Goal: Task Accomplishment & Management: Manage account settings

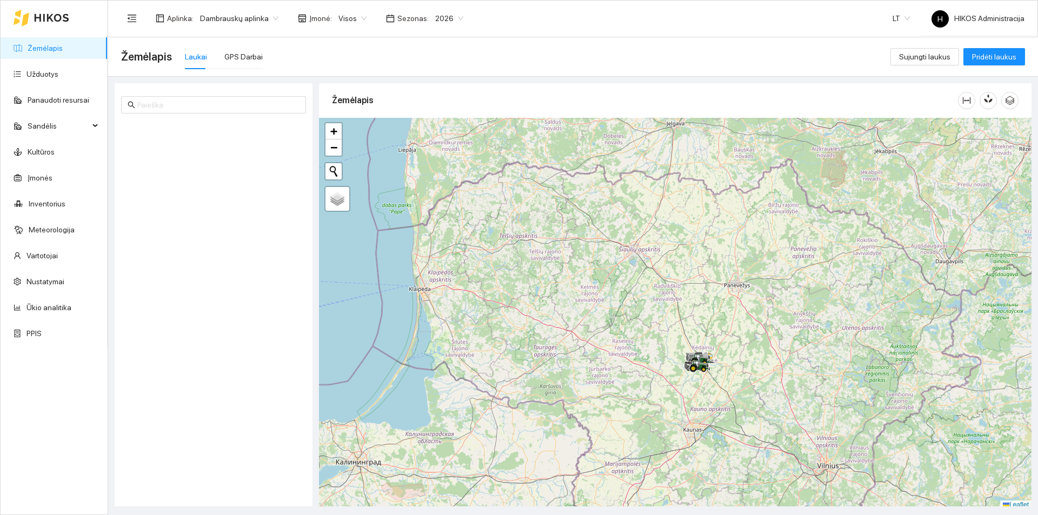
click at [250, 16] on span "Dambrauskų aplinka" at bounding box center [239, 18] width 78 height 16
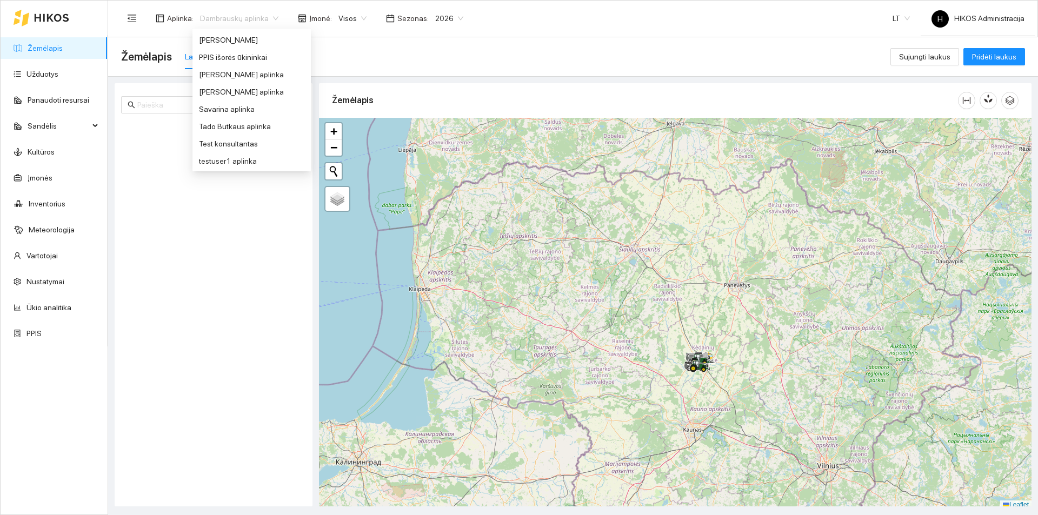
scroll to position [324, 0]
click at [248, 116] on div "Mano Aplinka" at bounding box center [251, 113] width 105 height 12
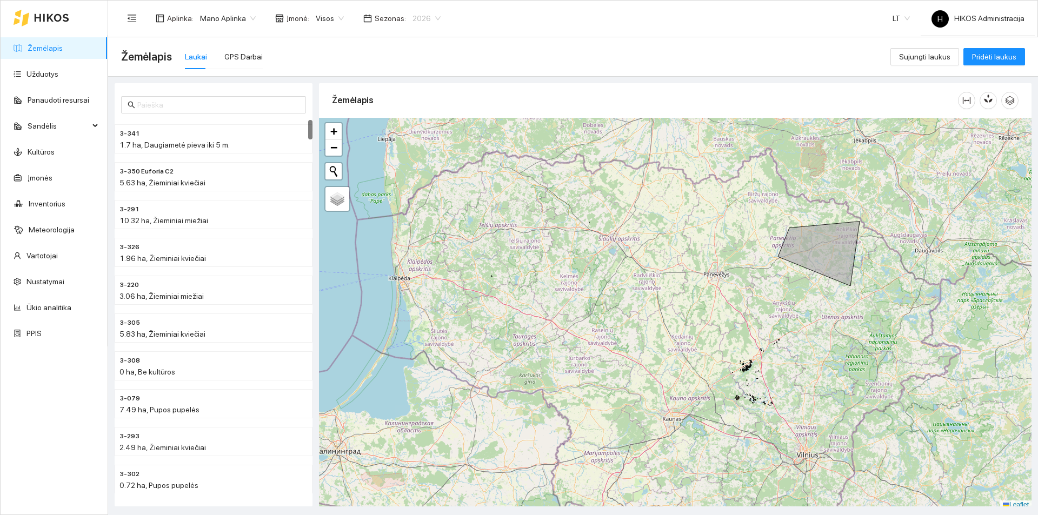
click at [432, 15] on span "2026" at bounding box center [427, 18] width 28 height 16
click at [307, 4] on div "Aplinka : Mano Aplinka Įmonė : Visos Sezonas : 2026 LT H HIKOS Administracija" at bounding box center [573, 18] width 904 height 35
click at [334, 17] on span "Visos" at bounding box center [330, 18] width 28 height 16
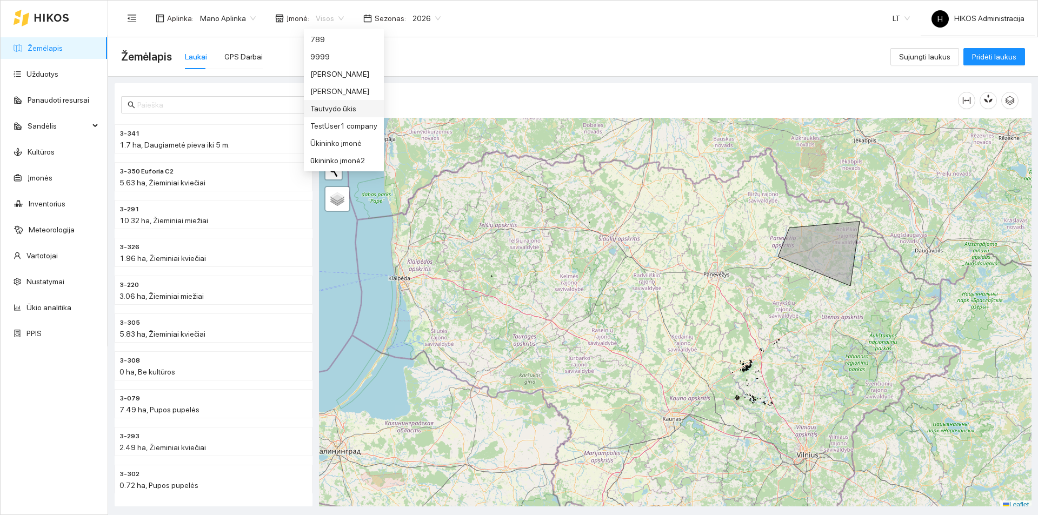
click at [347, 109] on div "Tautvydo ūkis" at bounding box center [343, 109] width 67 height 12
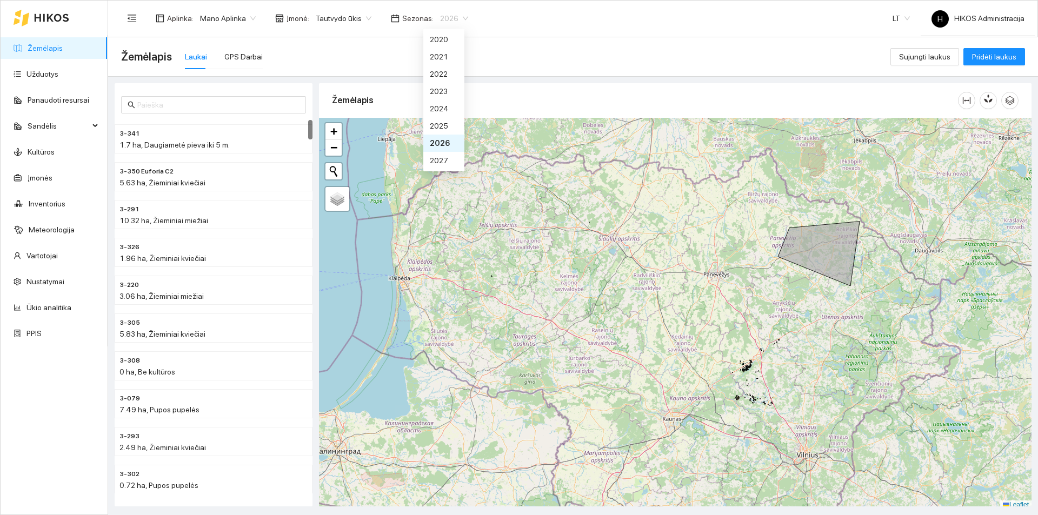
click at [440, 17] on span "2026" at bounding box center [454, 18] width 28 height 16
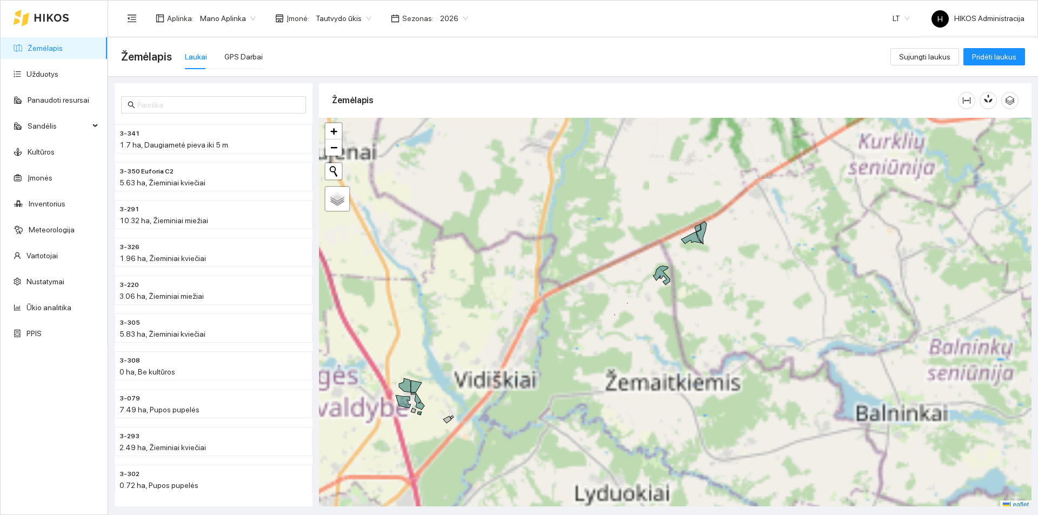
scroll to position [3, 0]
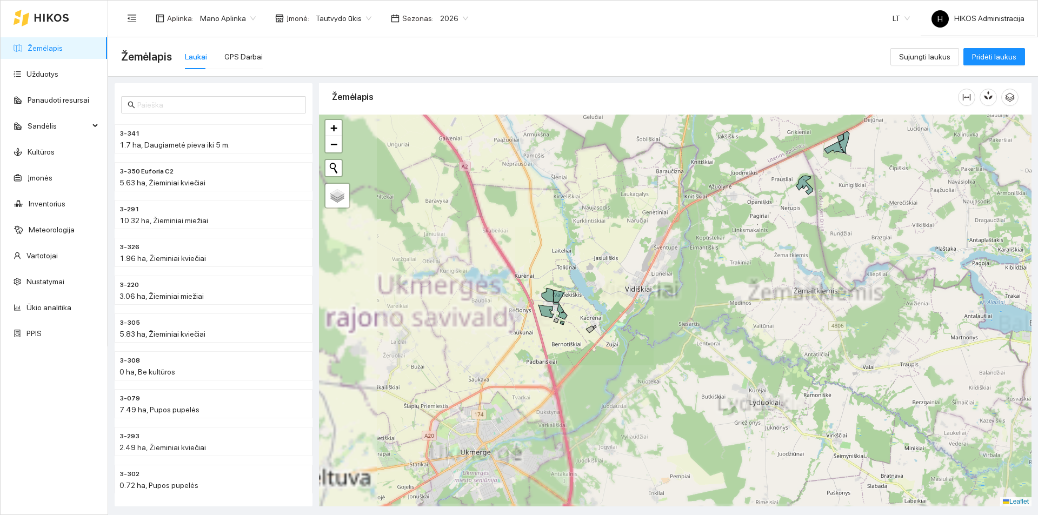
drag, startPoint x: 526, startPoint y: 397, endPoint x: 673, endPoint y: 306, distance: 173.2
click at [673, 306] on div "+ − Nieko nerasta. Bandykite dar kartą. Žemėlapis Palydovas Leaflet" at bounding box center [675, 311] width 713 height 392
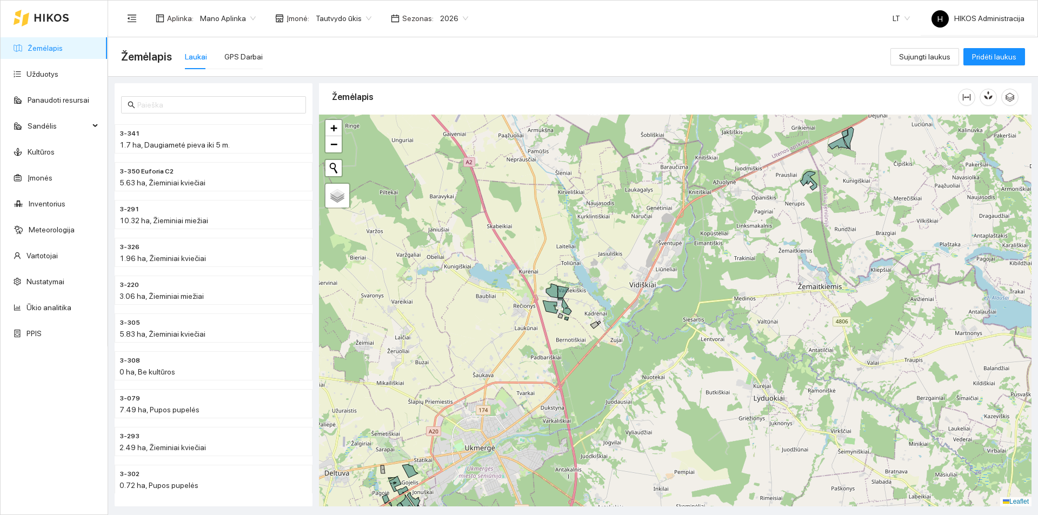
click at [440, 14] on span "2026" at bounding box center [454, 18] width 28 height 16
click at [442, 155] on div "2027" at bounding box center [444, 161] width 28 height 12
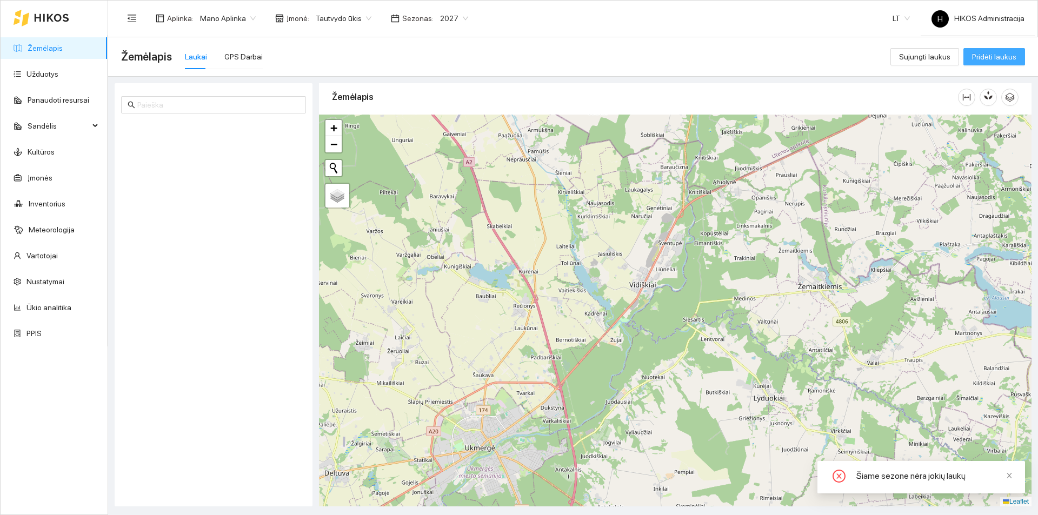
click at [997, 56] on span "Pridėti laukus" at bounding box center [994, 57] width 44 height 12
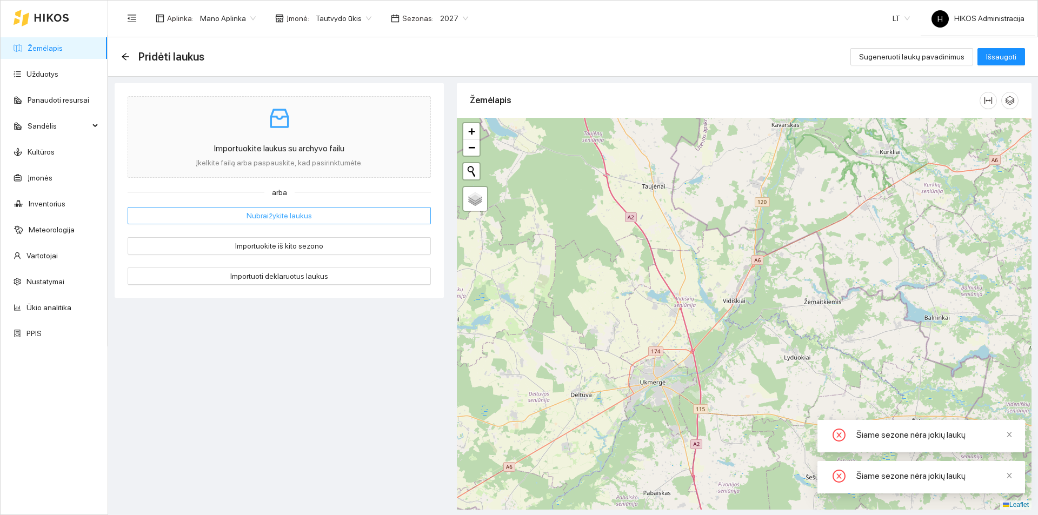
click at [265, 213] on span "Nubraižykite laukus" at bounding box center [279, 216] width 65 height 12
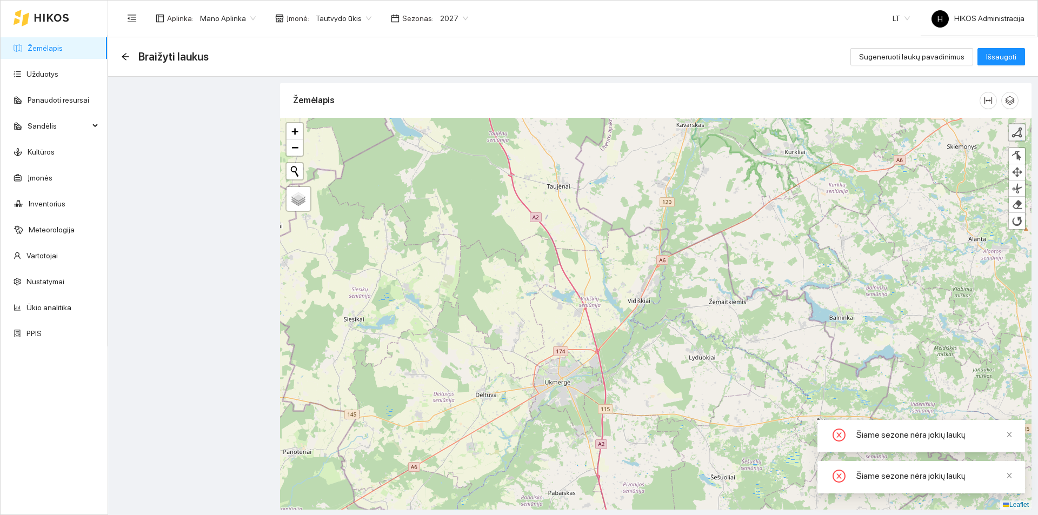
click at [1024, 134] on link at bounding box center [1017, 132] width 16 height 16
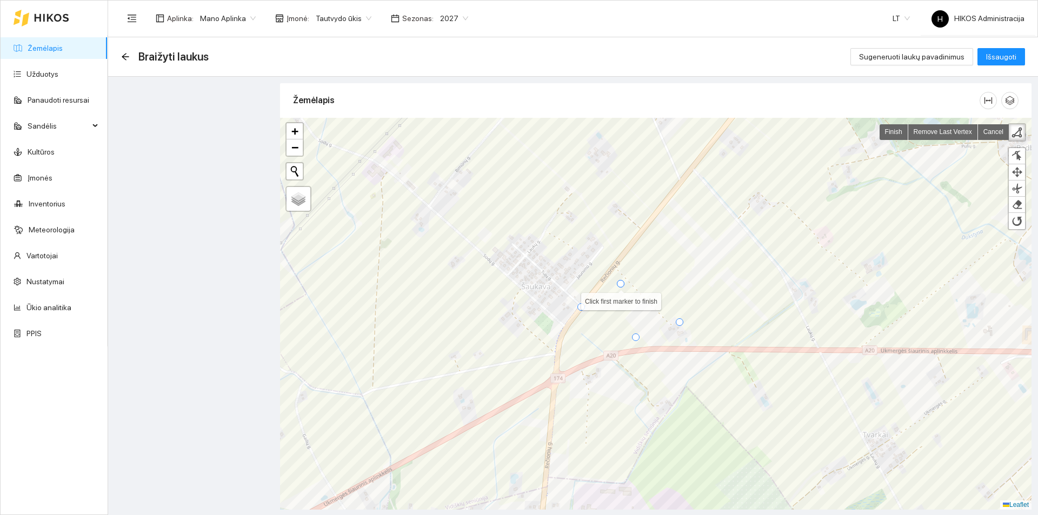
click at [623, 284] on div at bounding box center [621, 284] width 8 height 8
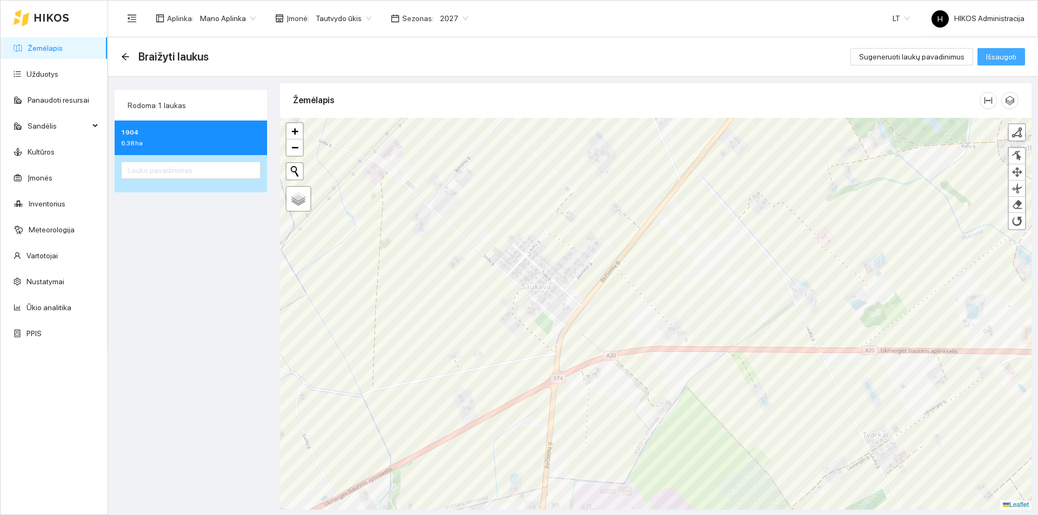
drag, startPoint x: 1006, startPoint y: 60, endPoint x: 261, endPoint y: 156, distance: 751.3
click at [265, 154] on main "Braižyti laukus Sugeneruoti laukų pavadinimus Išsaugoti Rodoma: 1 laukas 1904 6…" at bounding box center [573, 276] width 930 height 478
click at [233, 162] on input "text" at bounding box center [191, 170] width 140 height 17
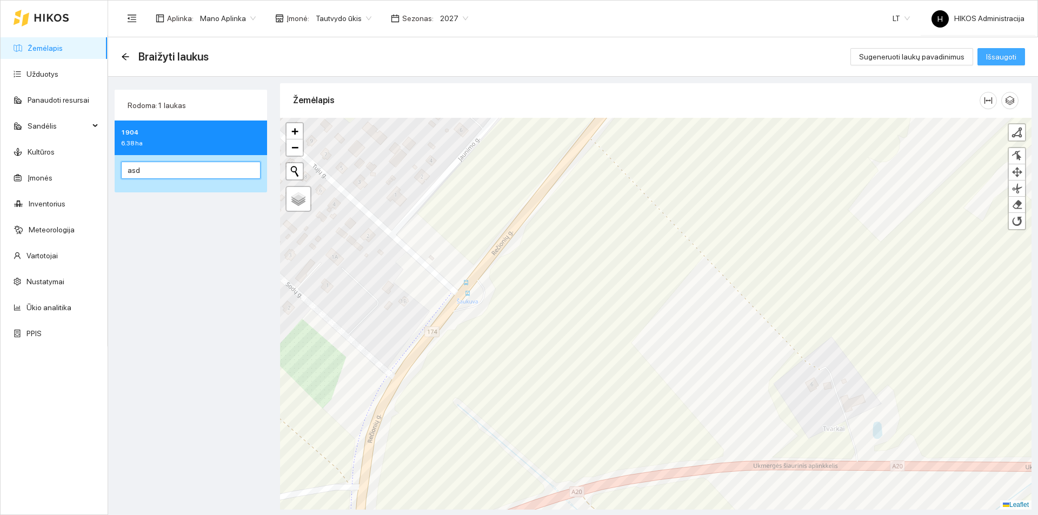
type input "asd"
click at [1004, 52] on span "Išsaugoti" at bounding box center [1001, 57] width 30 height 12
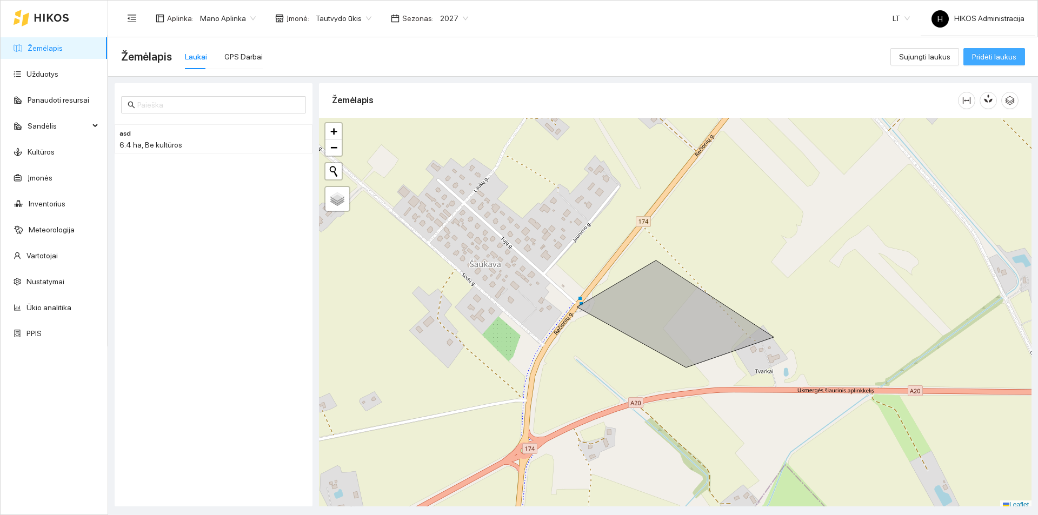
click at [996, 59] on span "Pridėti laukus" at bounding box center [994, 57] width 44 height 12
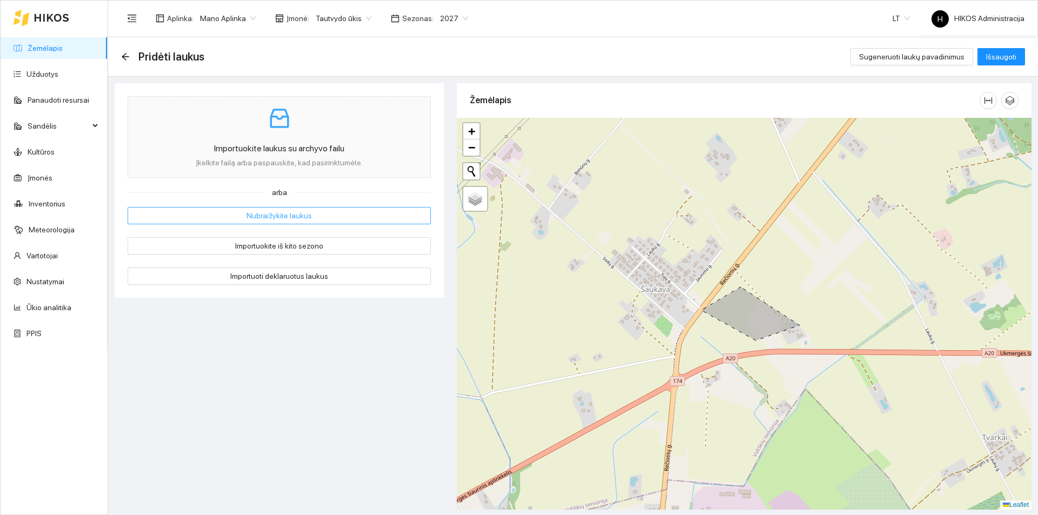
click at [330, 210] on button "Nubraižykite laukus" at bounding box center [279, 215] width 303 height 17
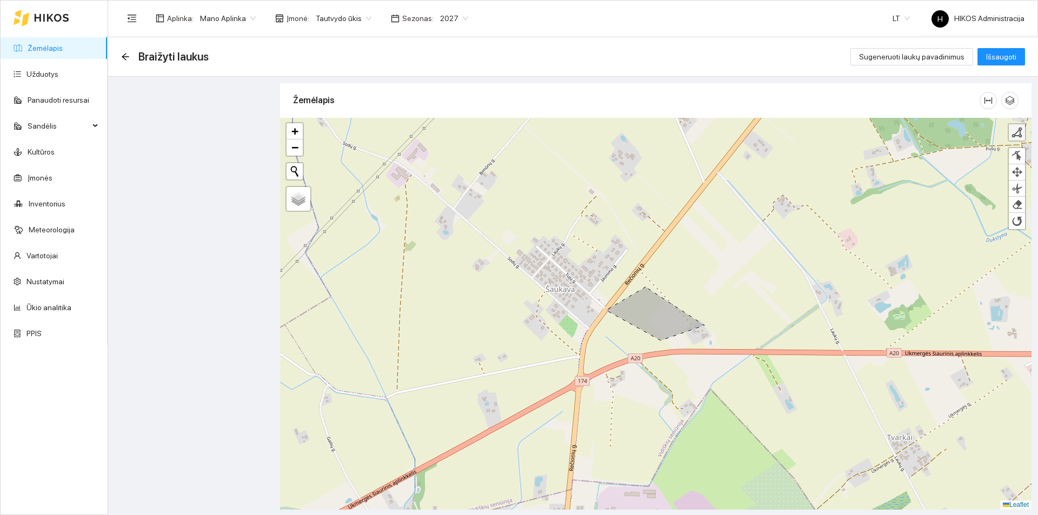
click at [1009, 128] on link at bounding box center [1017, 132] width 16 height 16
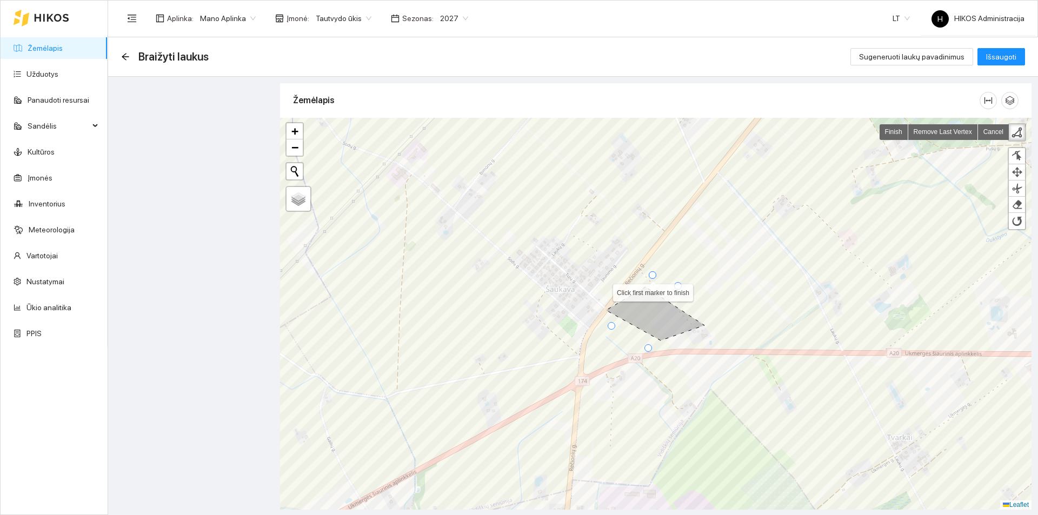
click at [652, 276] on div at bounding box center [653, 275] width 8 height 8
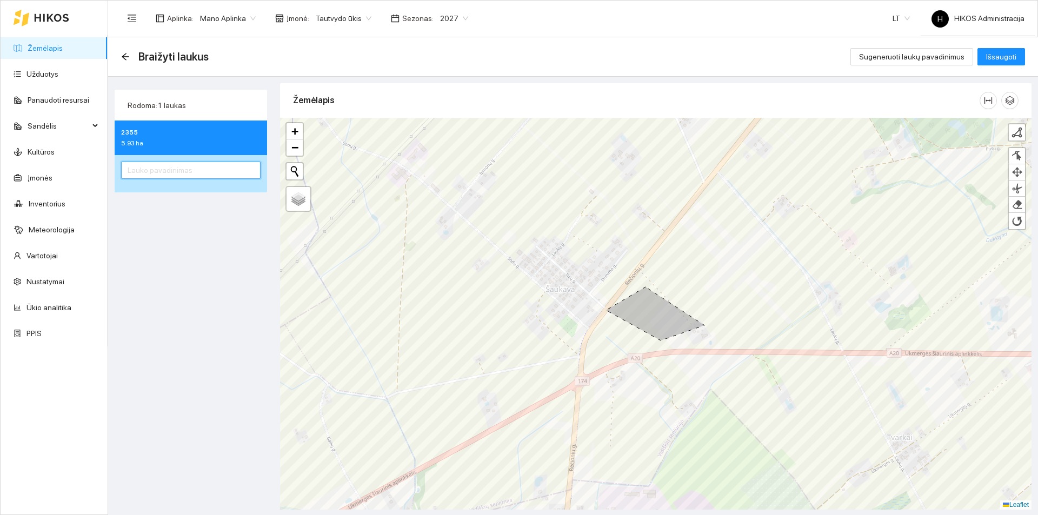
click at [220, 172] on input "text" at bounding box center [191, 170] width 140 height 17
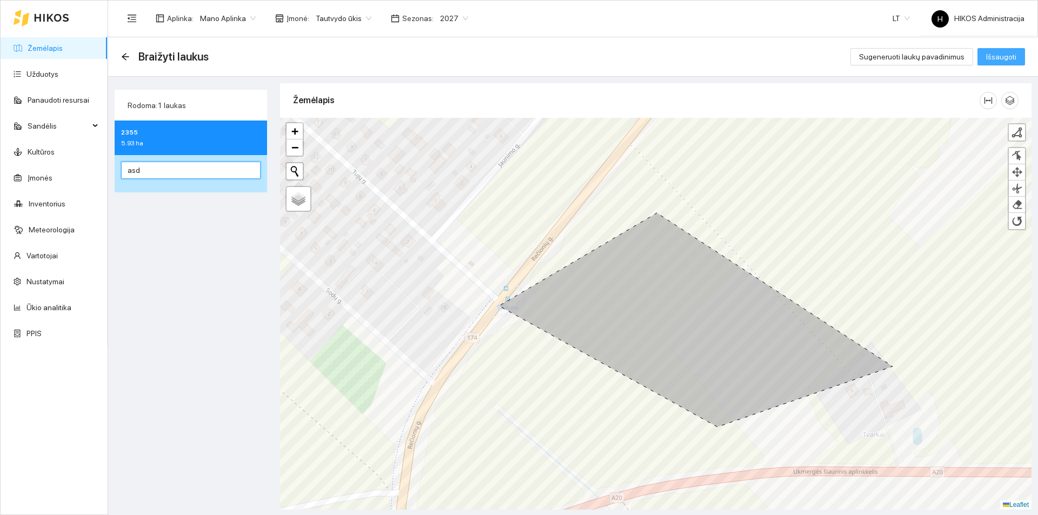
type input "asd"
click at [994, 52] on span "Išsaugoti" at bounding box center [1001, 57] width 30 height 12
click at [127, 57] on icon "arrow-left" at bounding box center [125, 56] width 7 height 7
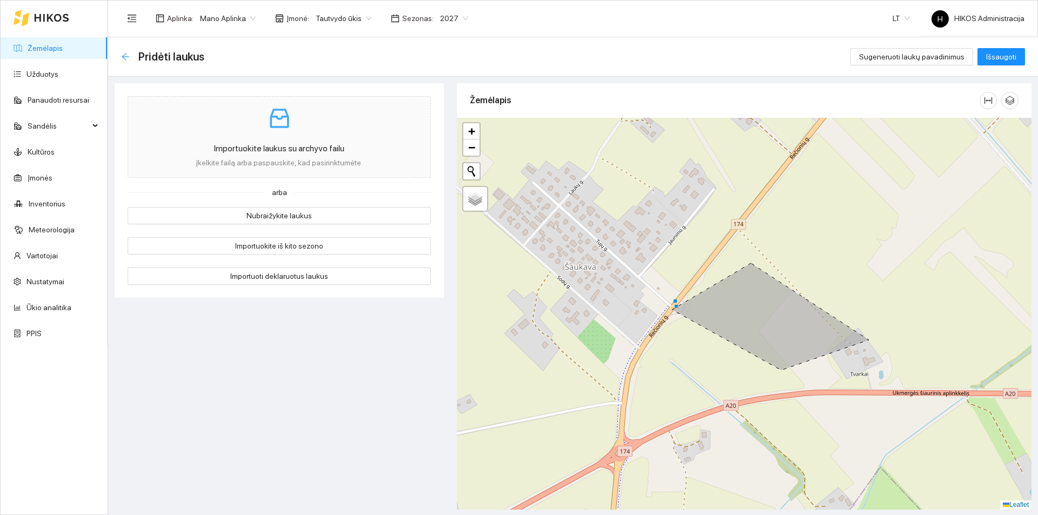
click at [127, 55] on icon "arrow-left" at bounding box center [125, 56] width 9 height 9
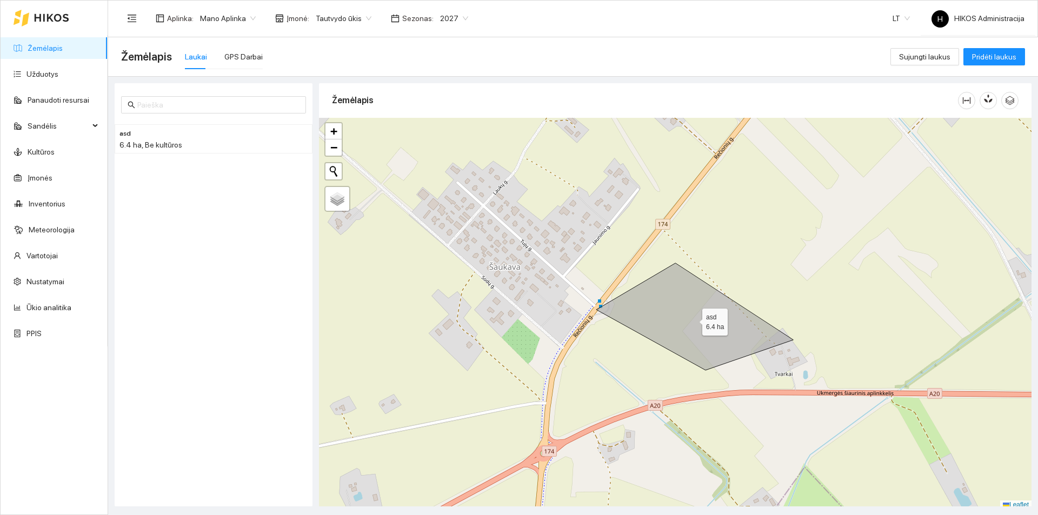
click at [690, 307] on icon at bounding box center [694, 316] width 197 height 107
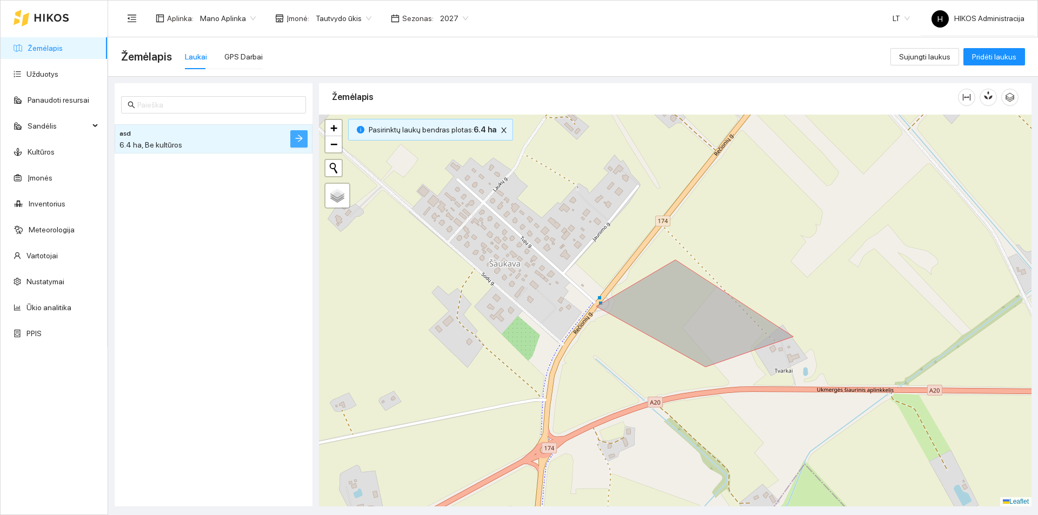
click at [293, 138] on button "button" at bounding box center [298, 138] width 17 height 17
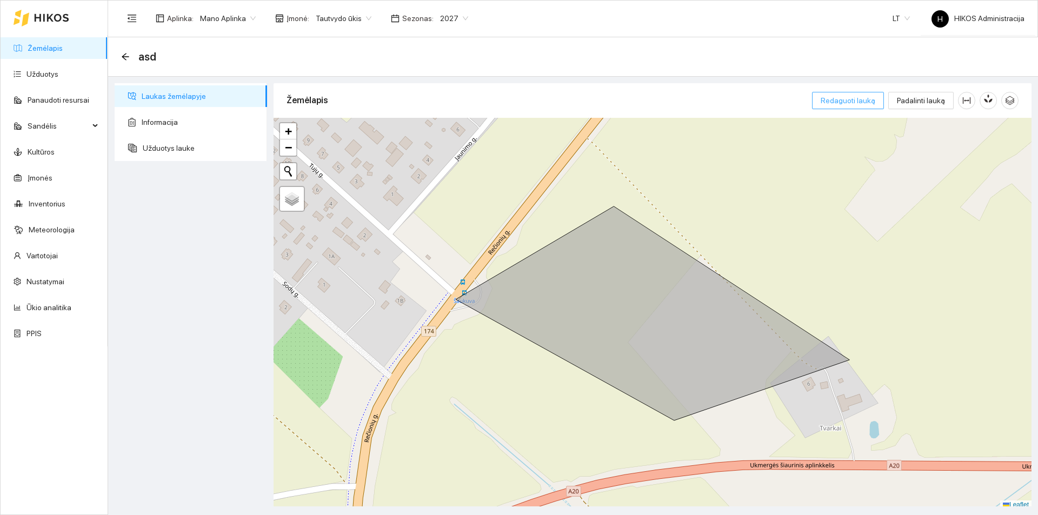
click at [861, 102] on span "Redaguoti lauką" at bounding box center [848, 101] width 55 height 12
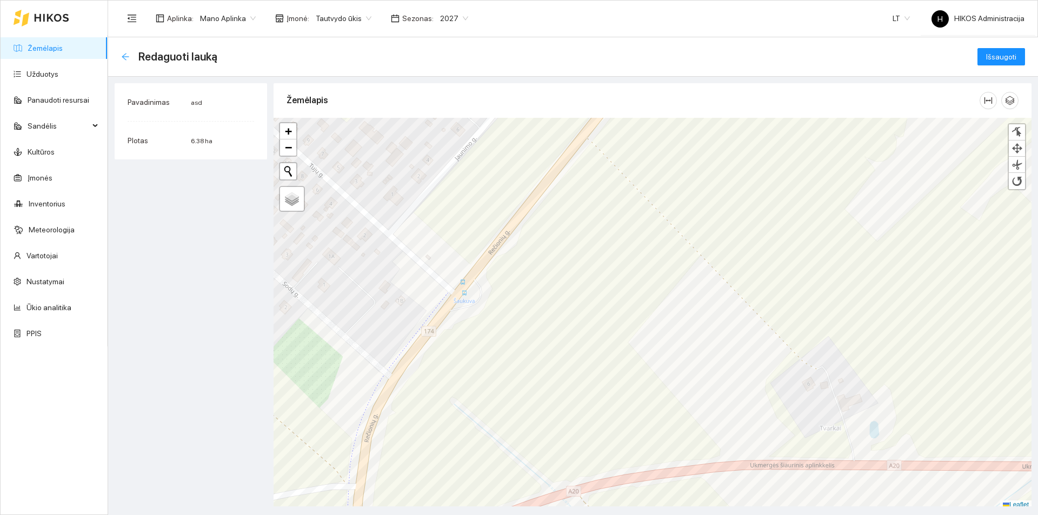
click at [128, 56] on icon "arrow-left" at bounding box center [125, 56] width 9 height 9
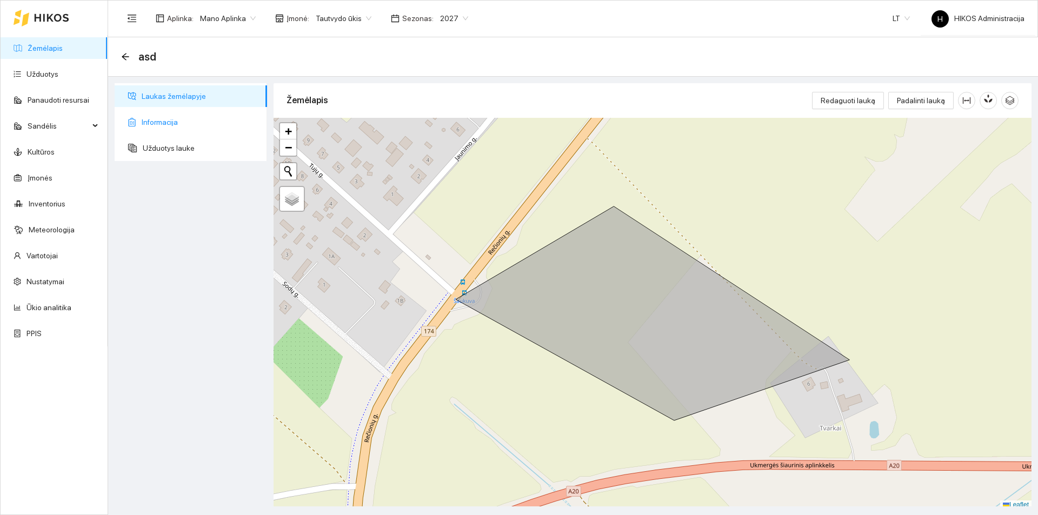
click at [185, 125] on span "Informacija" at bounding box center [200, 122] width 117 height 22
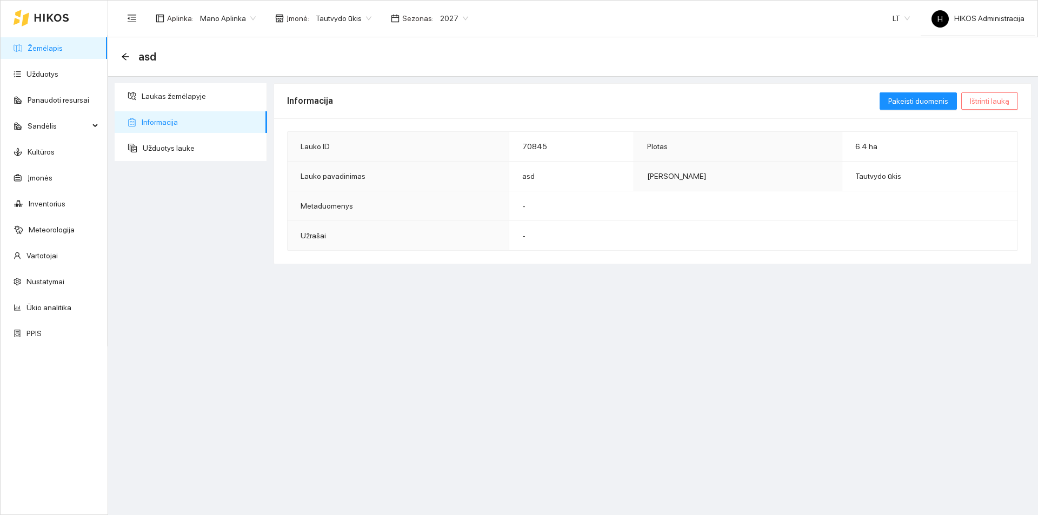
click at [1005, 104] on span "Ištrinti lauką" at bounding box center [989, 101] width 39 height 12
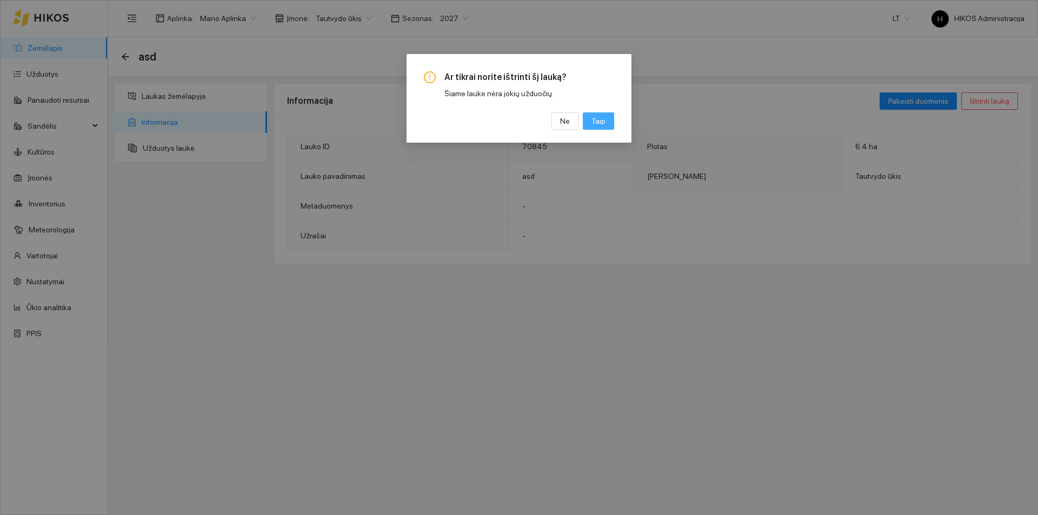
click at [601, 125] on span "Taip" at bounding box center [599, 121] width 14 height 12
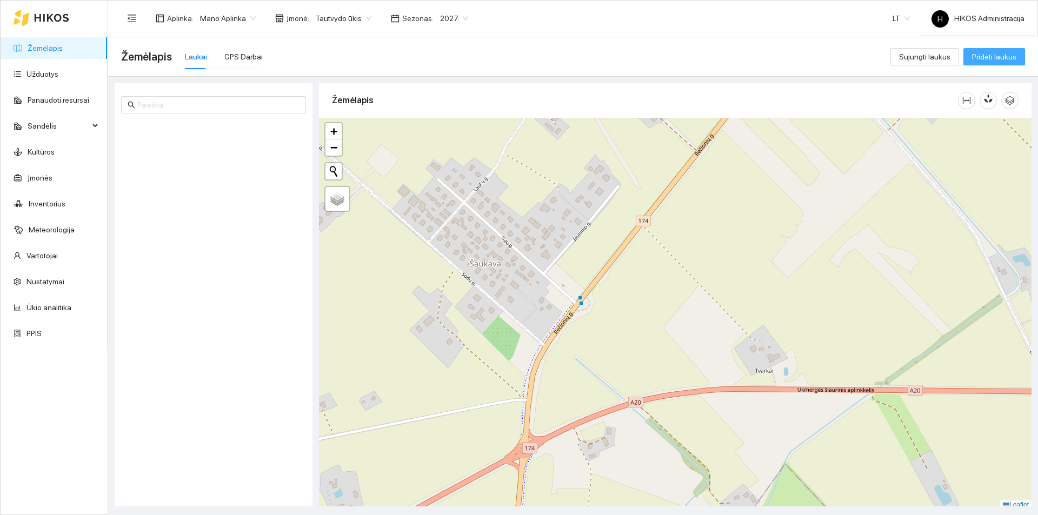
click at [1006, 64] on button "Pridėti laukus" at bounding box center [995, 56] width 62 height 17
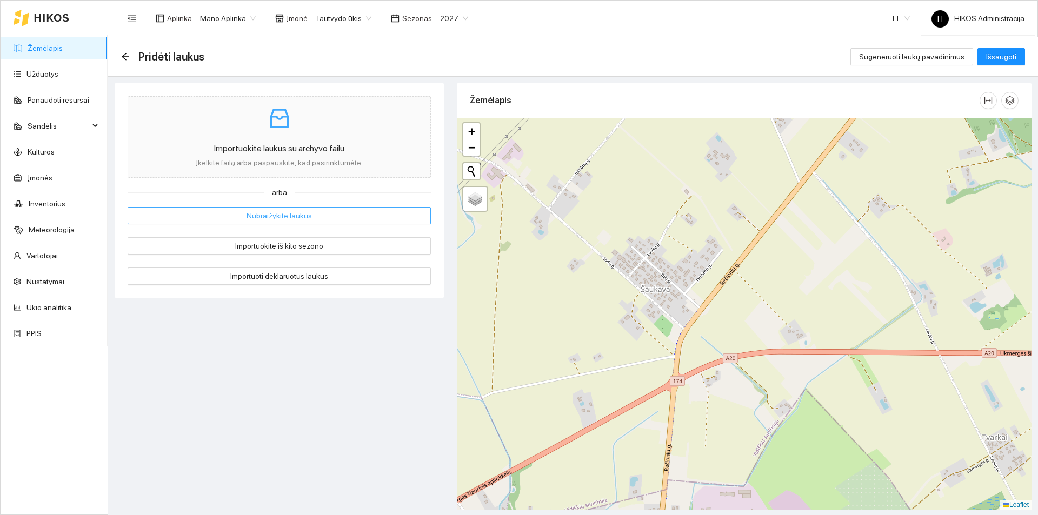
click at [303, 218] on span "Nubraižykite laukus" at bounding box center [279, 216] width 65 height 12
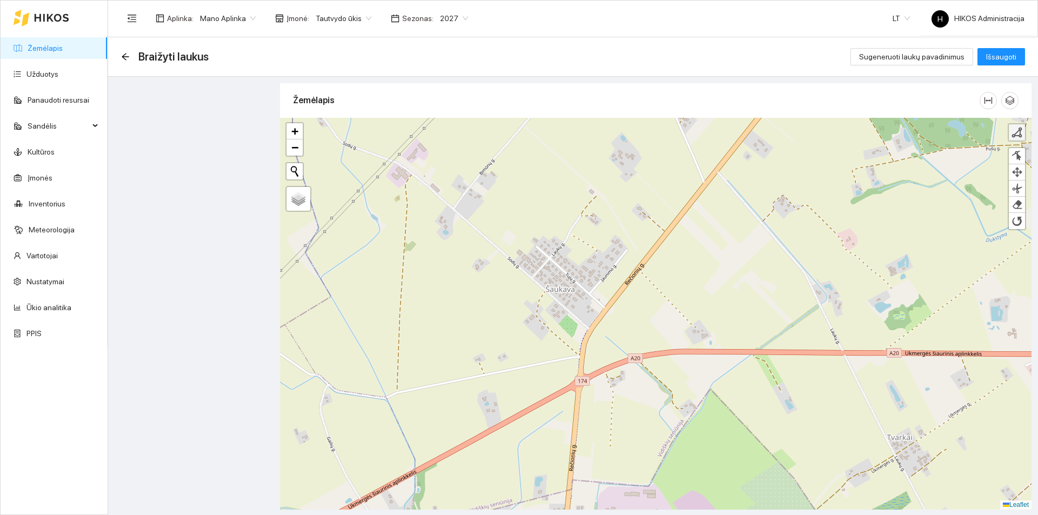
click at [1014, 133] on div at bounding box center [1017, 132] width 11 height 11
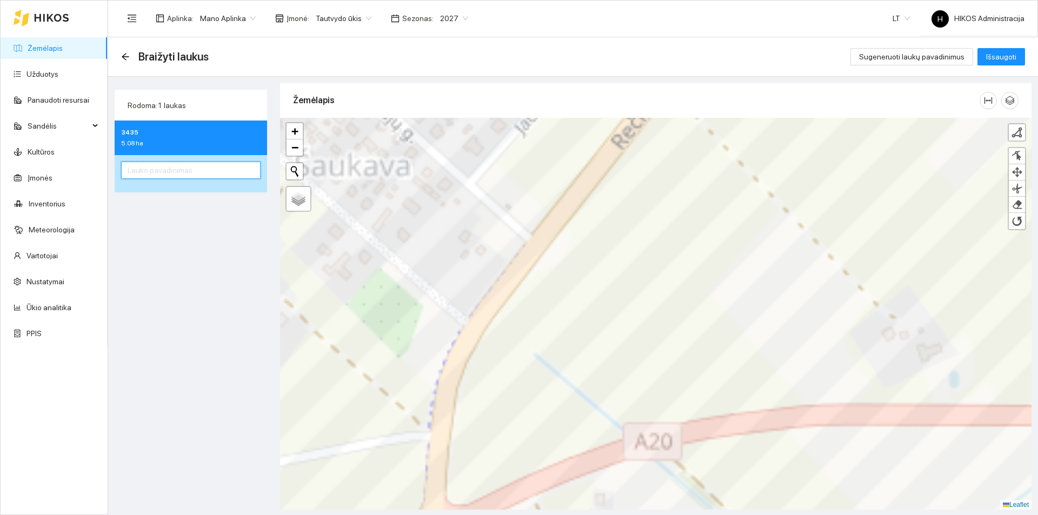
click at [220, 169] on input "text" at bounding box center [191, 170] width 140 height 17
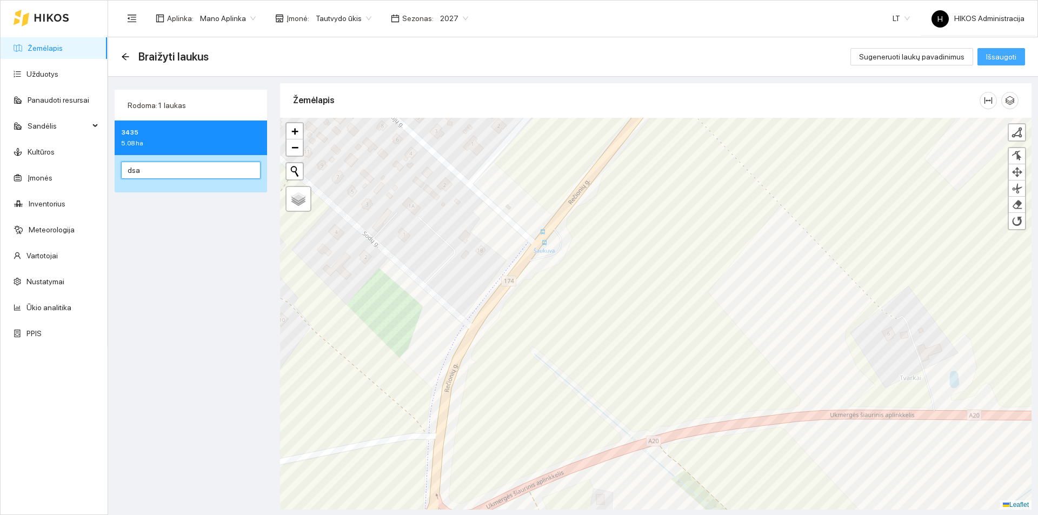
type input "dsa"
click at [1004, 59] on span "Išsaugoti" at bounding box center [1001, 57] width 30 height 12
click at [998, 48] on button "Išsaugoti" at bounding box center [1002, 56] width 48 height 17
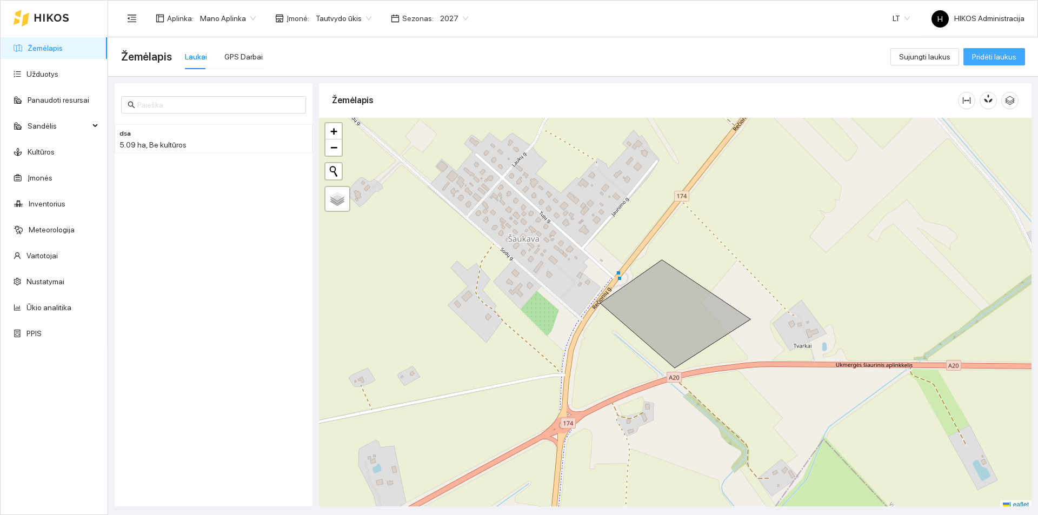
click at [980, 59] on span "Pridėti laukus" at bounding box center [994, 57] width 44 height 12
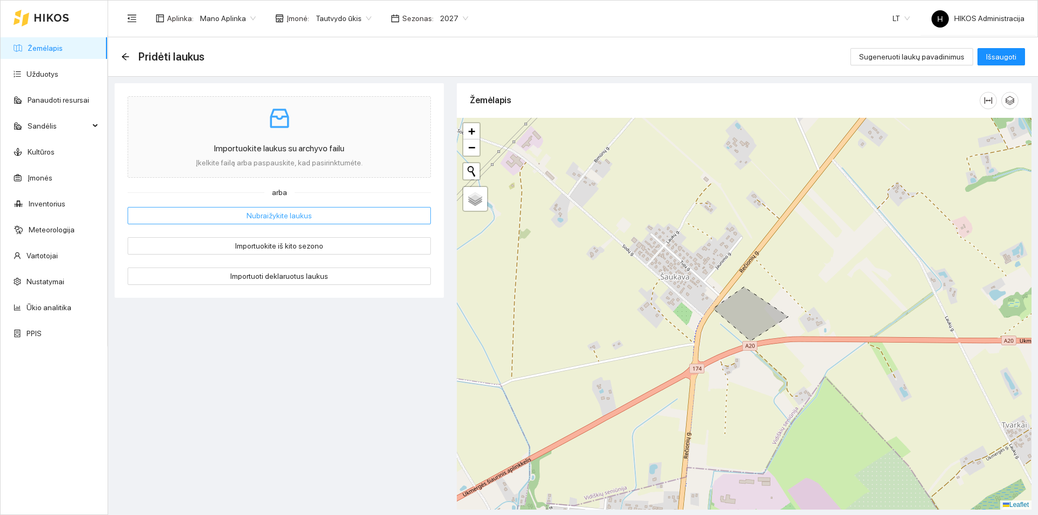
click at [290, 223] on button "Nubraižykite laukus" at bounding box center [279, 215] width 303 height 17
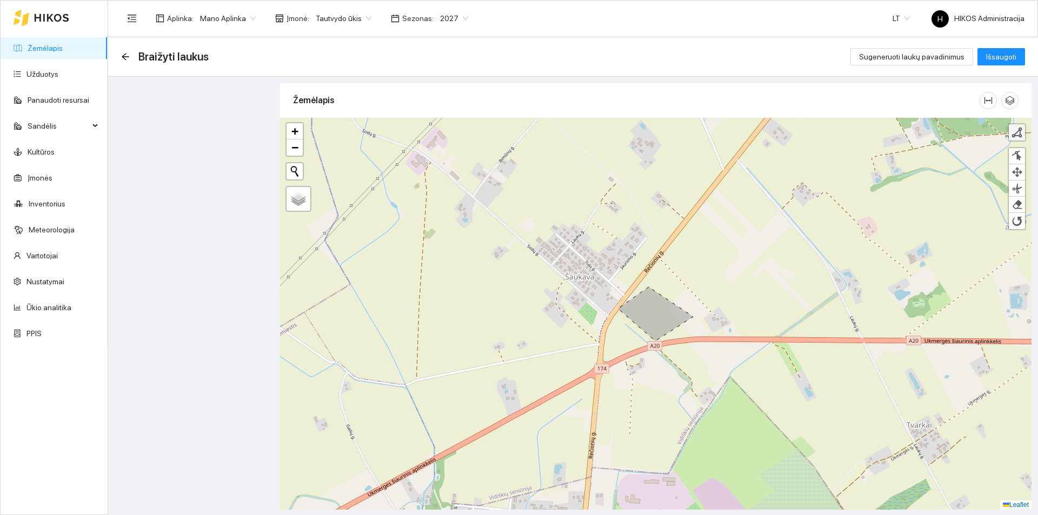
click at [1015, 139] on link at bounding box center [1017, 132] width 16 height 16
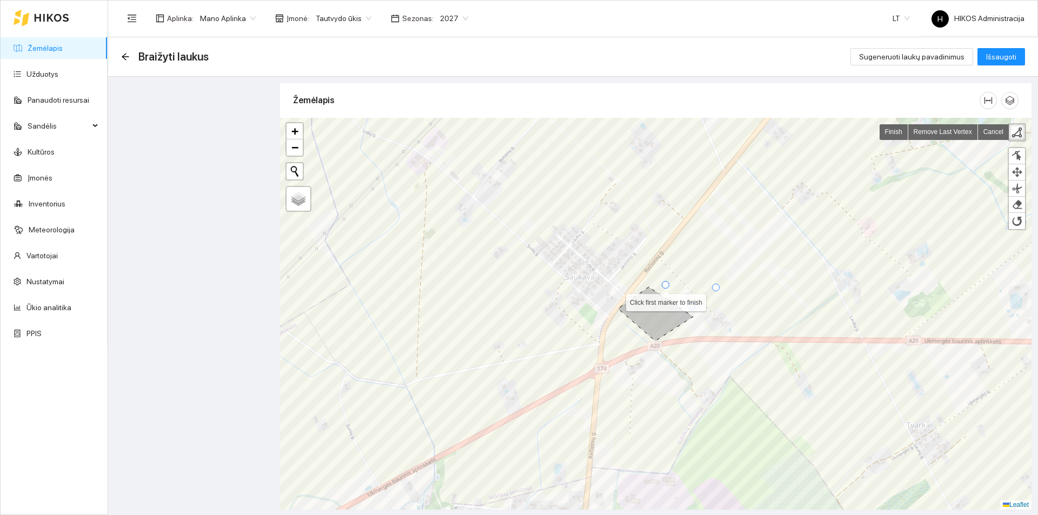
click at [663, 287] on div at bounding box center [666, 285] width 8 height 8
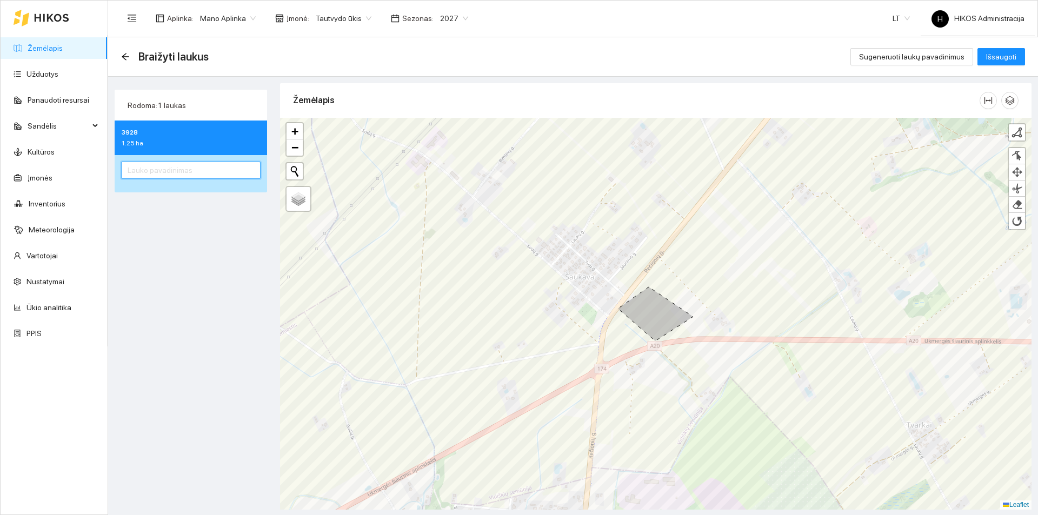
click at [226, 165] on input "text" at bounding box center [191, 170] width 140 height 17
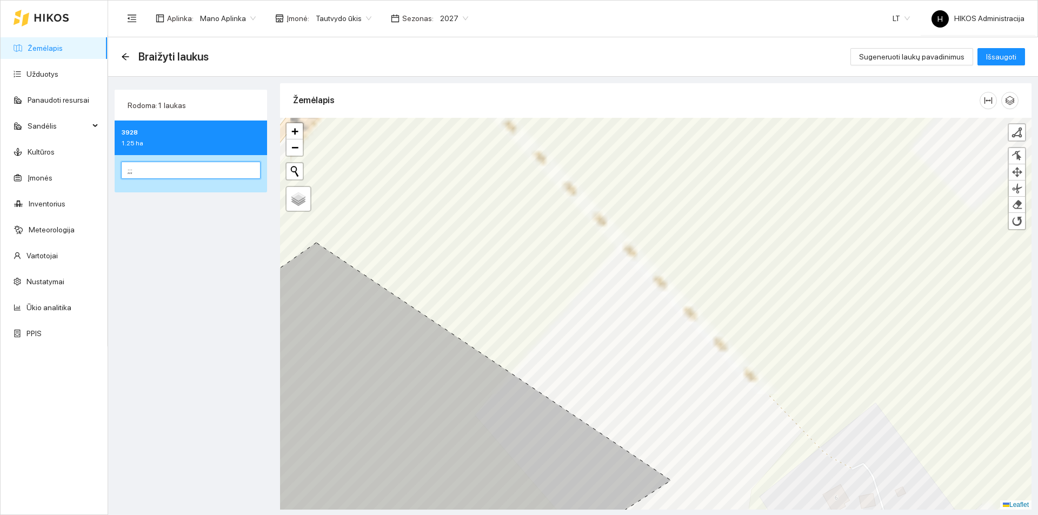
type input ";;;"
drag, startPoint x: 996, startPoint y: 42, endPoint x: 997, endPoint y: 50, distance: 8.1
click at [997, 42] on div "Braižyti laukus Sugeneruoti laukų pavadinimus Išsaugoti" at bounding box center [573, 56] width 930 height 39
click at [997, 50] on button "Išsaugoti" at bounding box center [1002, 56] width 48 height 17
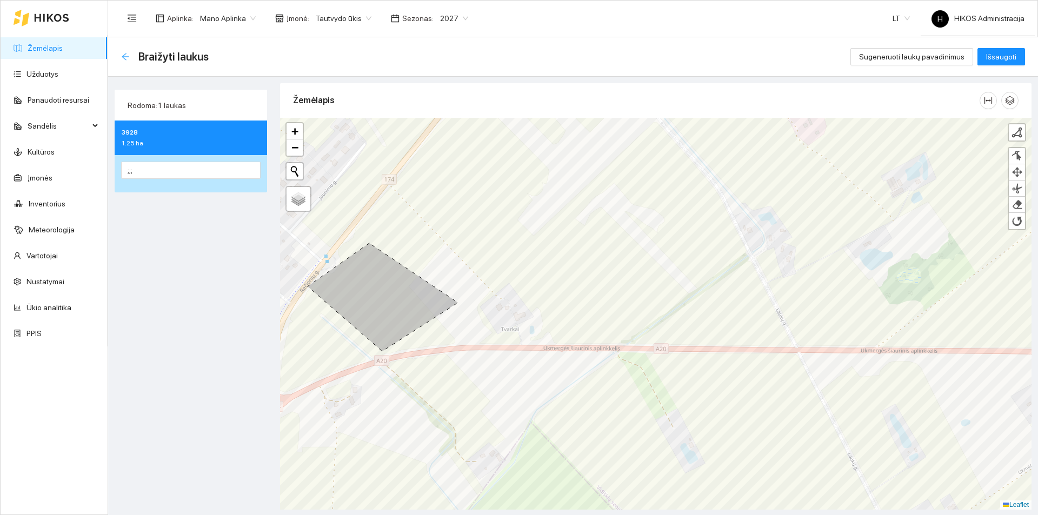
click at [123, 55] on icon "arrow-left" at bounding box center [125, 56] width 9 height 9
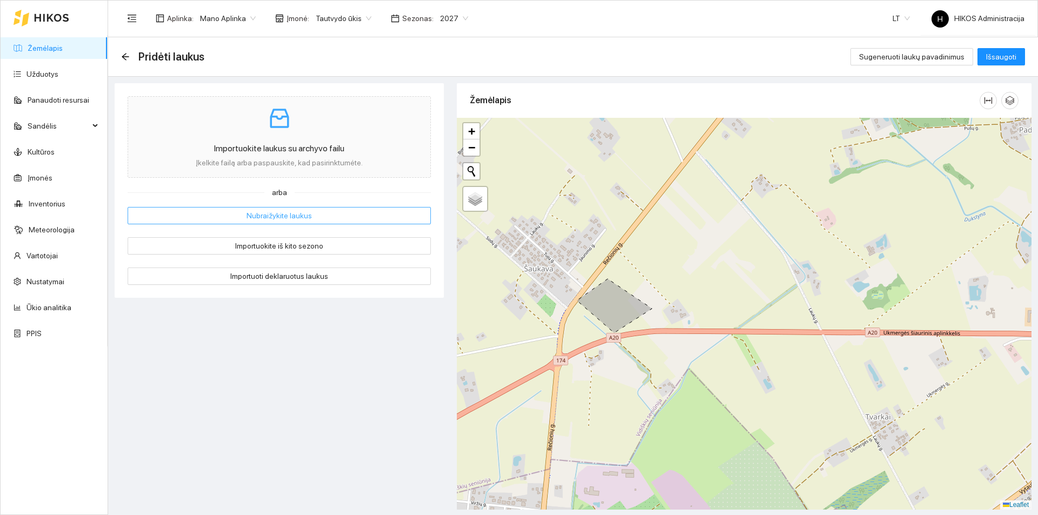
click at [257, 216] on span "Nubraižykite laukus" at bounding box center [279, 216] width 65 height 12
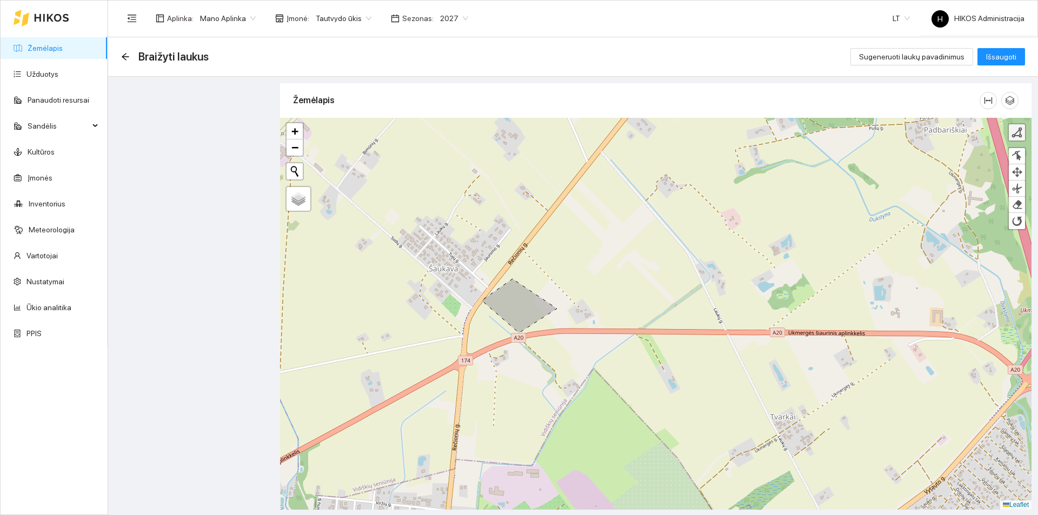
click at [1018, 131] on div at bounding box center [1017, 132] width 11 height 11
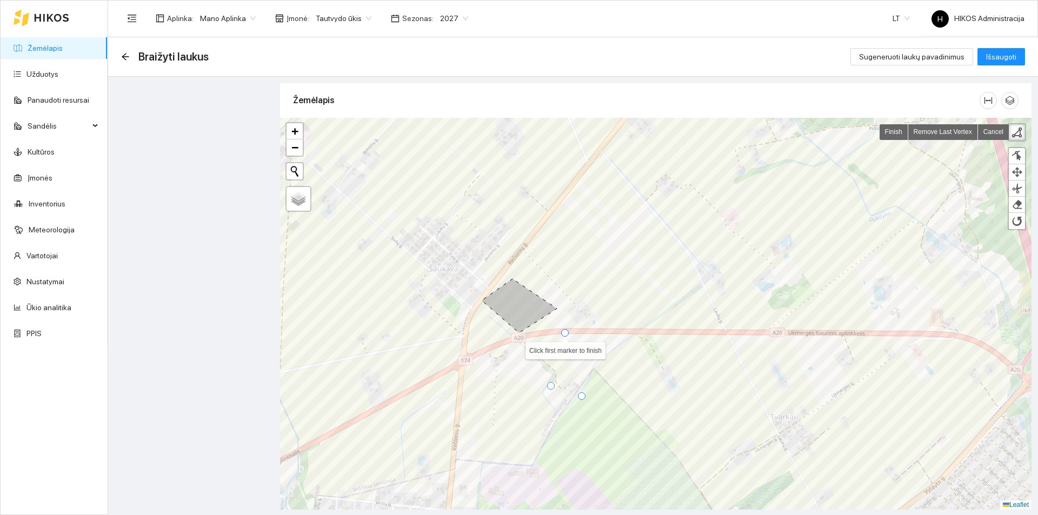
click at [563, 334] on div at bounding box center [565, 333] width 8 height 8
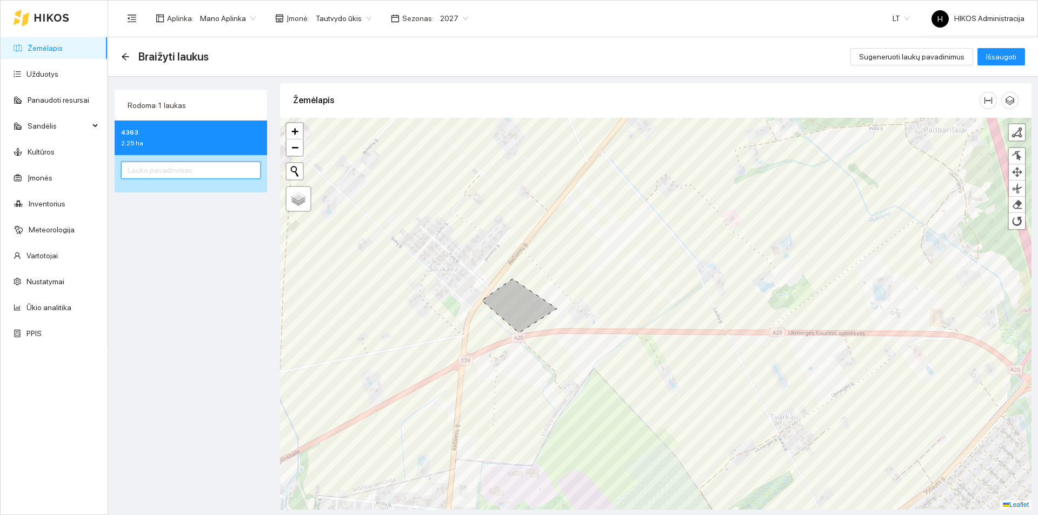
click at [228, 174] on input "text" at bounding box center [191, 170] width 140 height 17
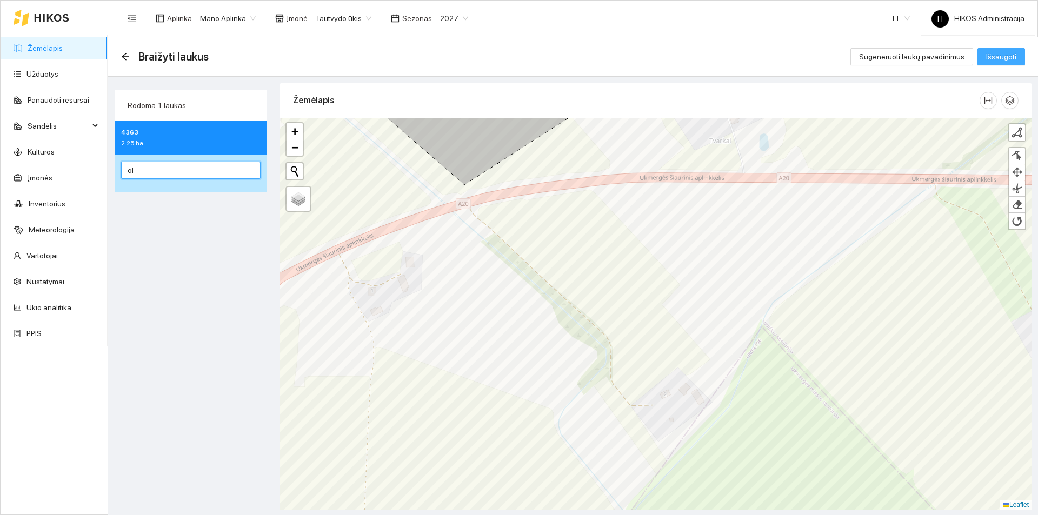
type input "ol"
click at [993, 63] on button "Išsaugoti" at bounding box center [1002, 56] width 48 height 17
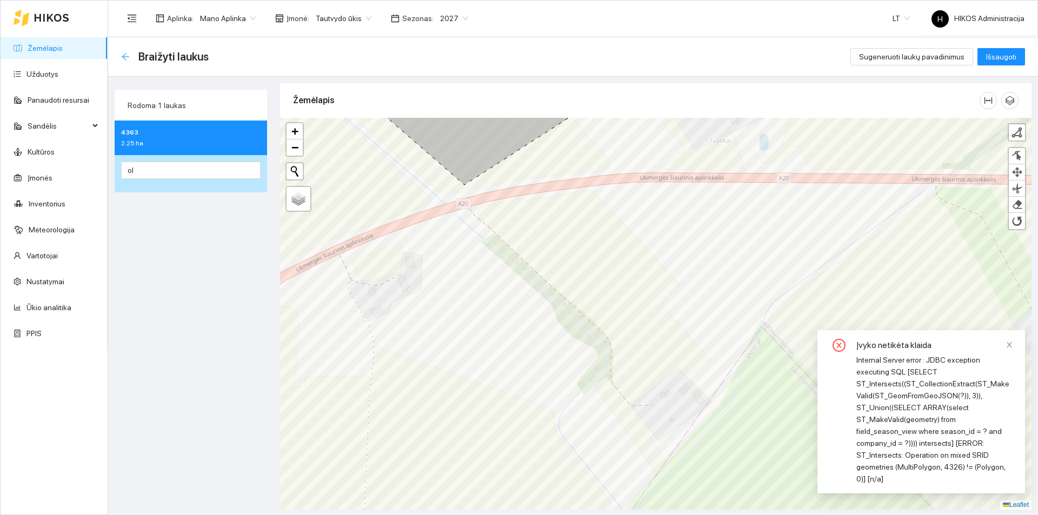
click at [122, 58] on icon "arrow-left" at bounding box center [125, 56] width 9 height 9
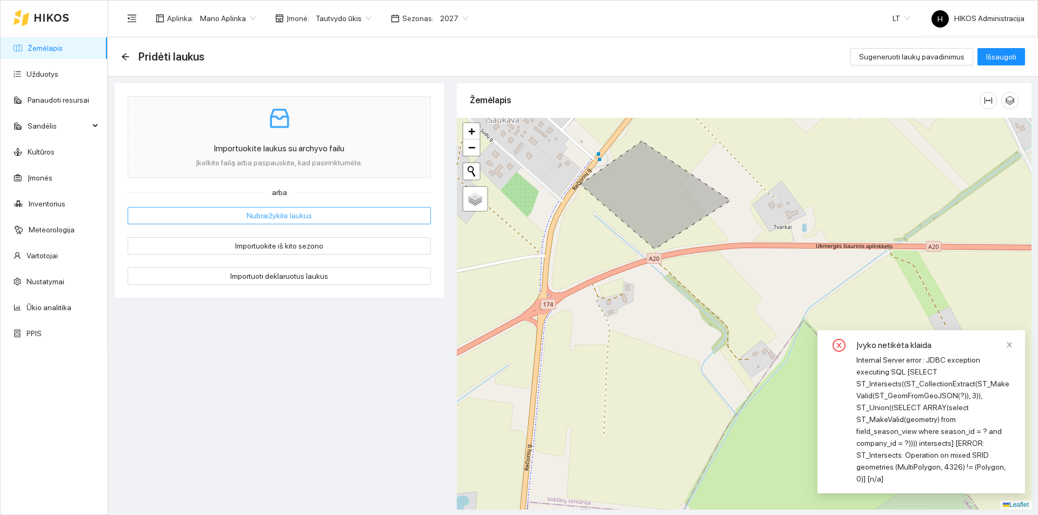
click at [247, 217] on span "Nubraižykite laukus" at bounding box center [279, 216] width 65 height 12
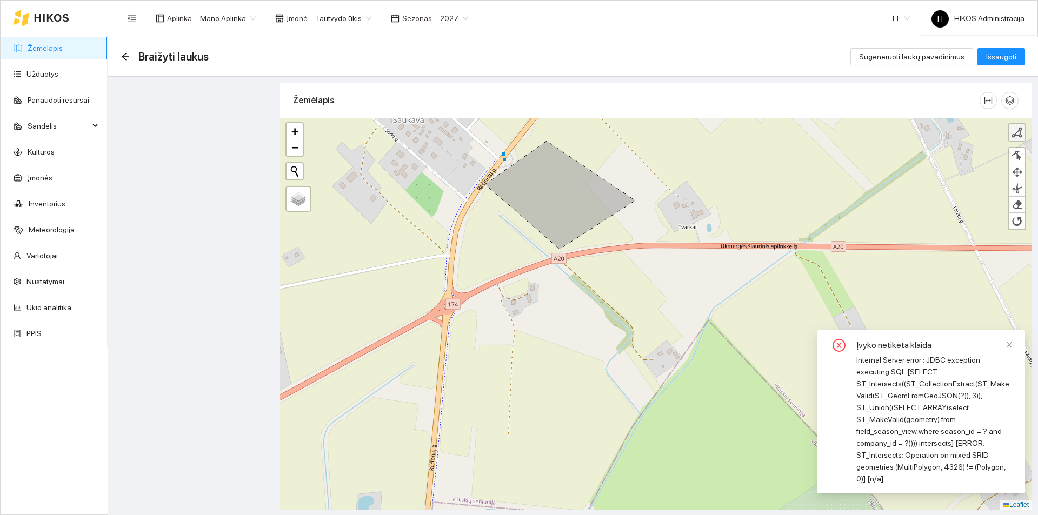
click at [1017, 128] on div at bounding box center [1017, 132] width 11 height 11
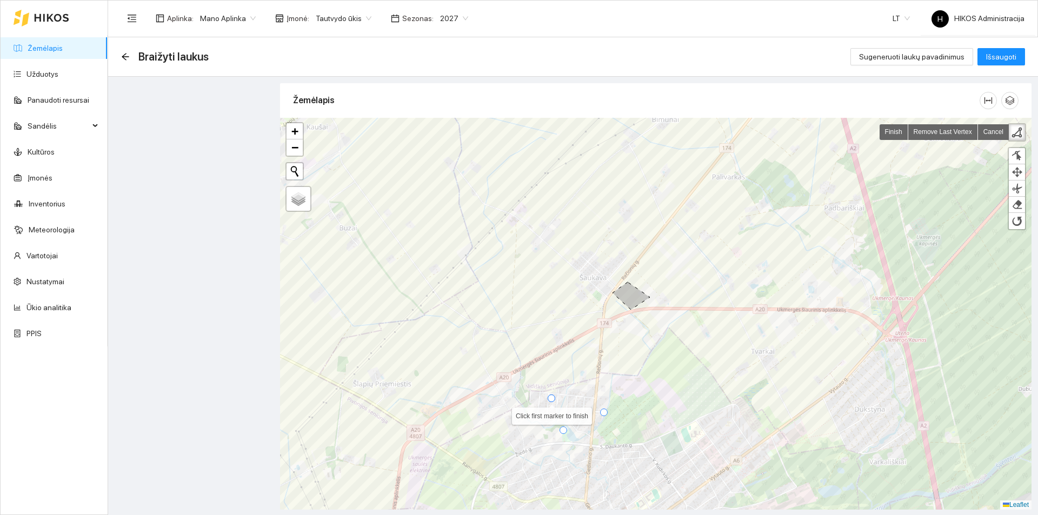
click at [550, 400] on div at bounding box center [552, 399] width 8 height 8
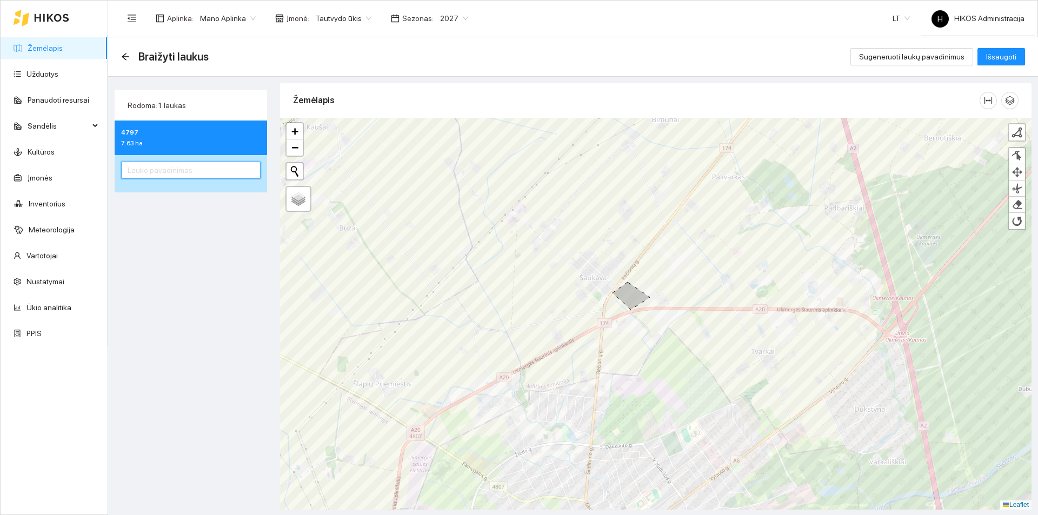
click at [200, 171] on input "text" at bounding box center [191, 170] width 140 height 17
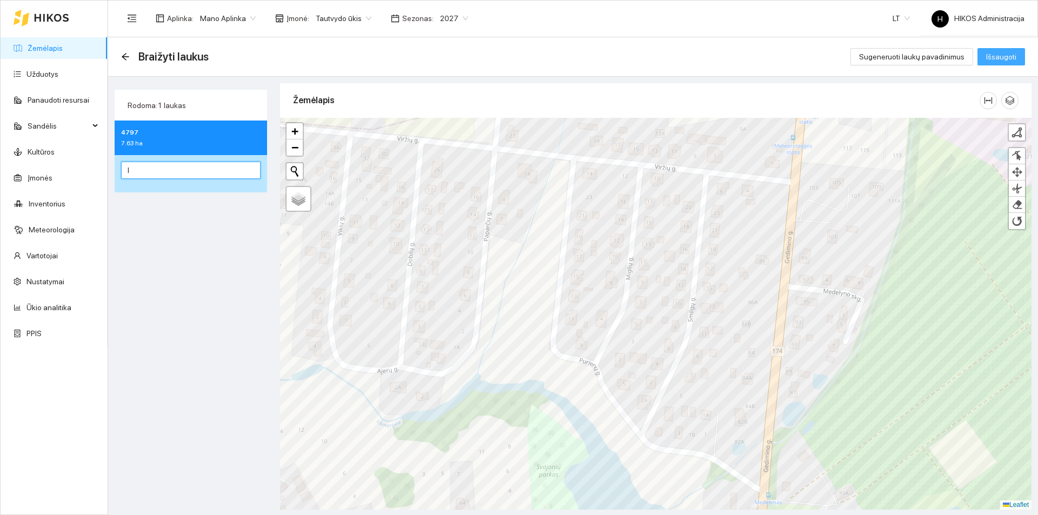
type input "l"
click at [999, 51] on span "Išsaugoti" at bounding box center [1001, 57] width 30 height 12
click at [993, 57] on span "Išsaugoti" at bounding box center [1001, 57] width 30 height 12
click at [124, 58] on icon "arrow-left" at bounding box center [125, 56] width 7 height 7
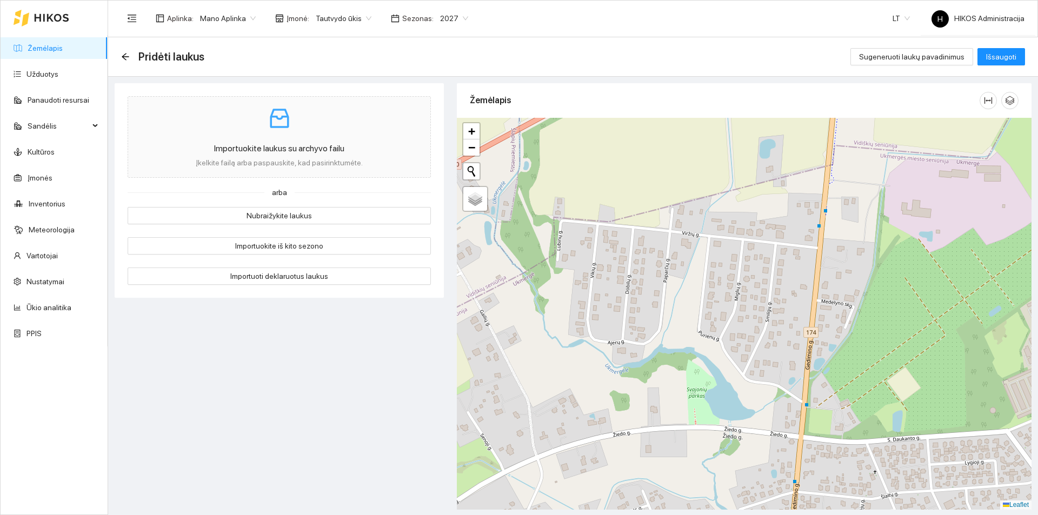
click at [448, 20] on span "2027" at bounding box center [454, 18] width 28 height 16
click at [319, 24] on span "Tautvydo ūkis" at bounding box center [344, 18] width 56 height 16
click at [433, 27] on div "Aplinka : Mano Aplinka Įmonė : Tautvydo ūkis Sezonas : 2027" at bounding box center [298, 19] width 354 height 22
click at [444, 19] on span "2027" at bounding box center [454, 18] width 28 height 16
click at [441, 138] on div "2026" at bounding box center [444, 143] width 28 height 12
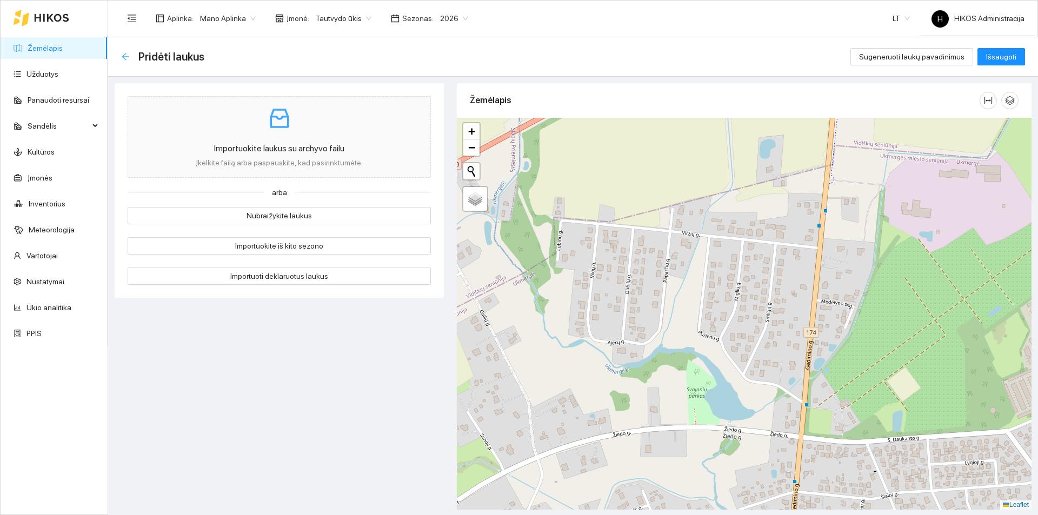
click at [123, 53] on icon "arrow-left" at bounding box center [125, 56] width 9 height 9
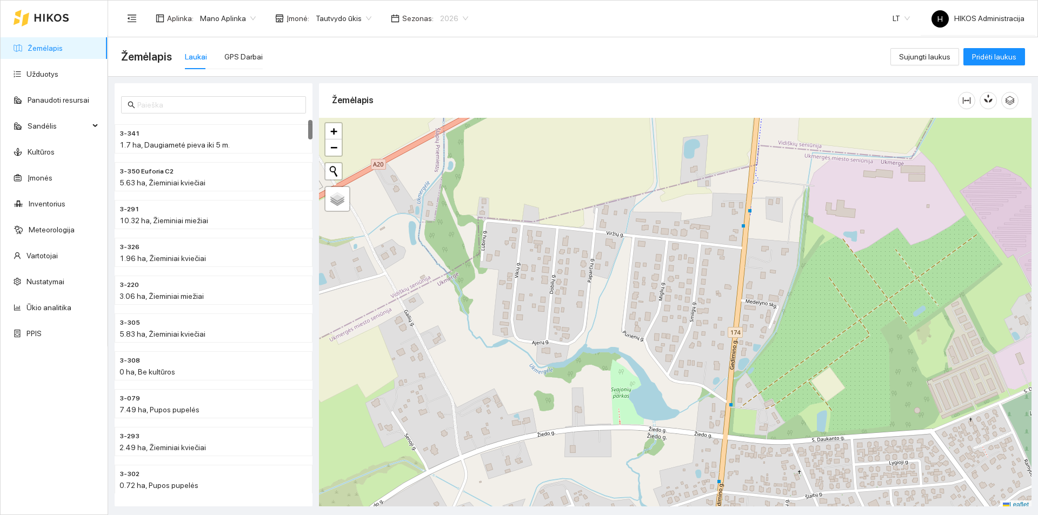
click at [461, 20] on div "2026" at bounding box center [454, 18] width 41 height 17
click at [440, 161] on div "2027" at bounding box center [444, 161] width 28 height 12
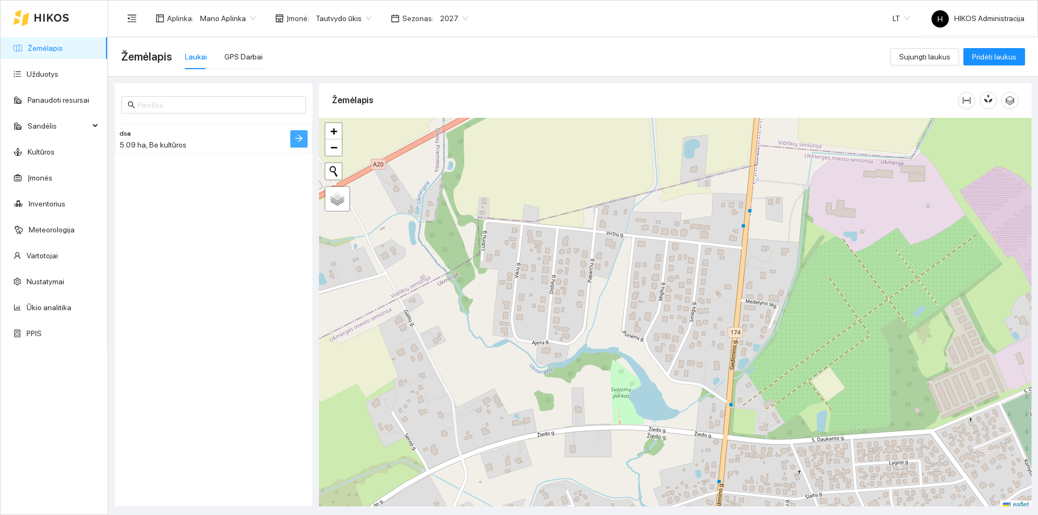
click at [297, 136] on icon "arrow-right" at bounding box center [299, 138] width 9 height 9
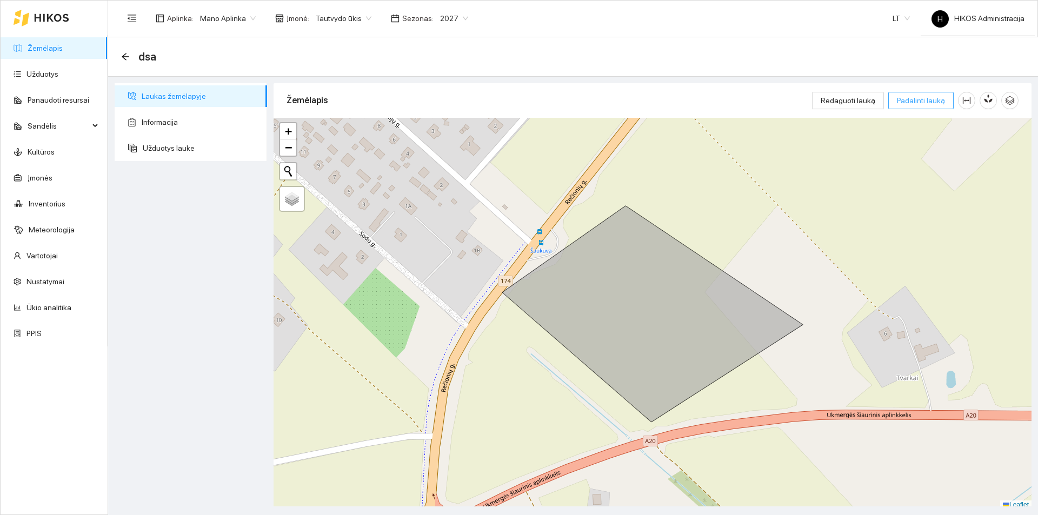
click at [919, 105] on span "Padalinti lauką" at bounding box center [921, 101] width 48 height 12
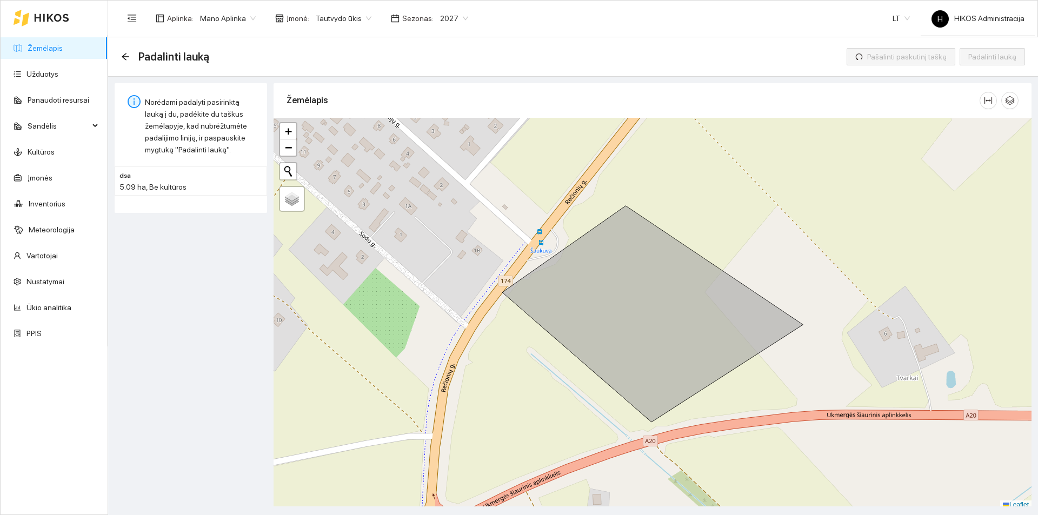
click at [749, 241] on div "dsa 5.09 ha + − Nieko nerasta. Bandykite dar kartą. Žemėlapis Palydovas Leaflet" at bounding box center [653, 314] width 758 height 392
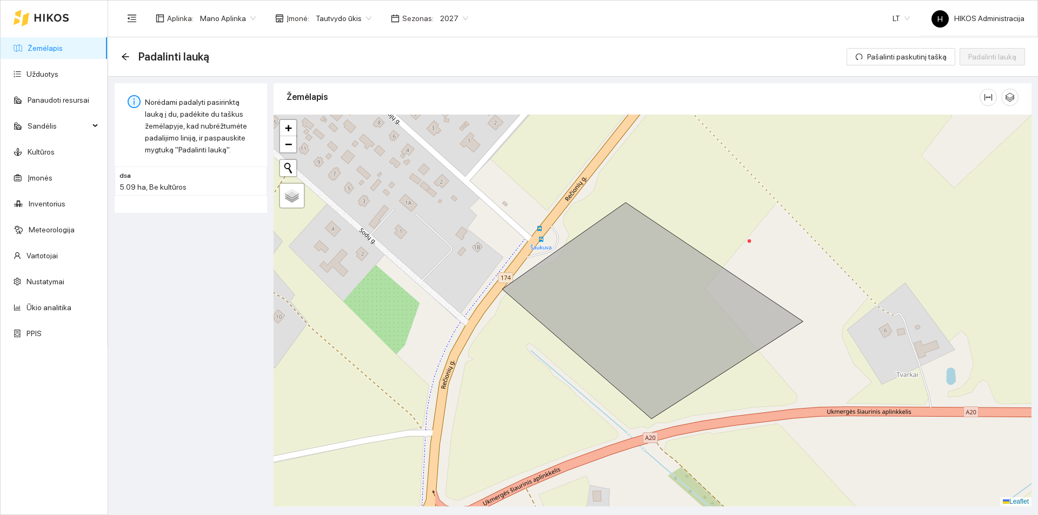
click at [554, 381] on div "dsa 5.09 ha + − Nieko nerasta. Bandykite dar kartą. Žemėlapis Palydovas Leaflet" at bounding box center [653, 311] width 758 height 392
click at [1003, 62] on span "Padalinti lauką" at bounding box center [992, 57] width 48 height 12
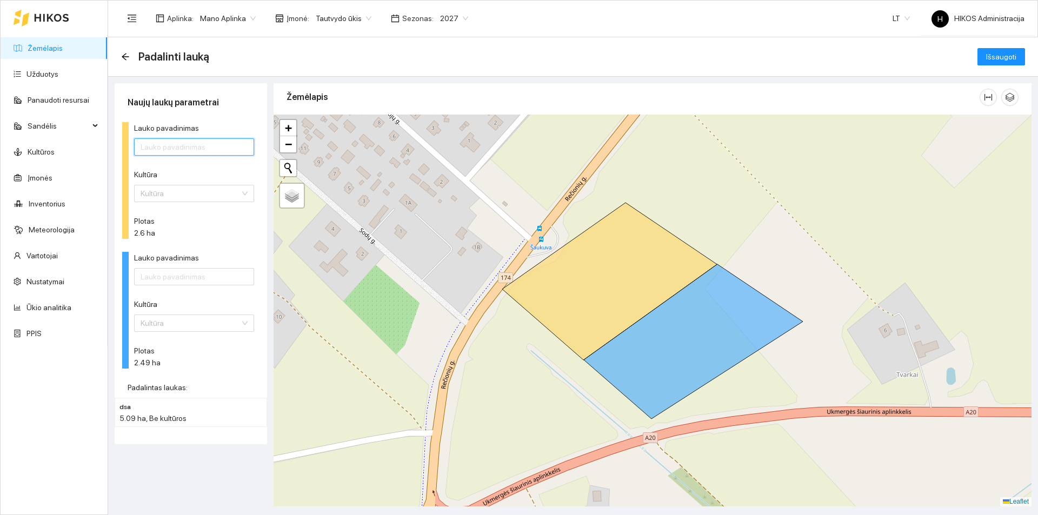
click at [171, 148] on input "Lauko pavadinimas" at bounding box center [194, 146] width 120 height 17
type input ";"
click at [155, 277] on input "Lauko pavadinimas" at bounding box center [194, 276] width 120 height 17
type input ";l"
click at [95, 150] on section "Žemėlapis Užduotys Panaudoti resursai Sandėlis Kultūros Įmonės Inventorius Mete…" at bounding box center [519, 257] width 1038 height 515
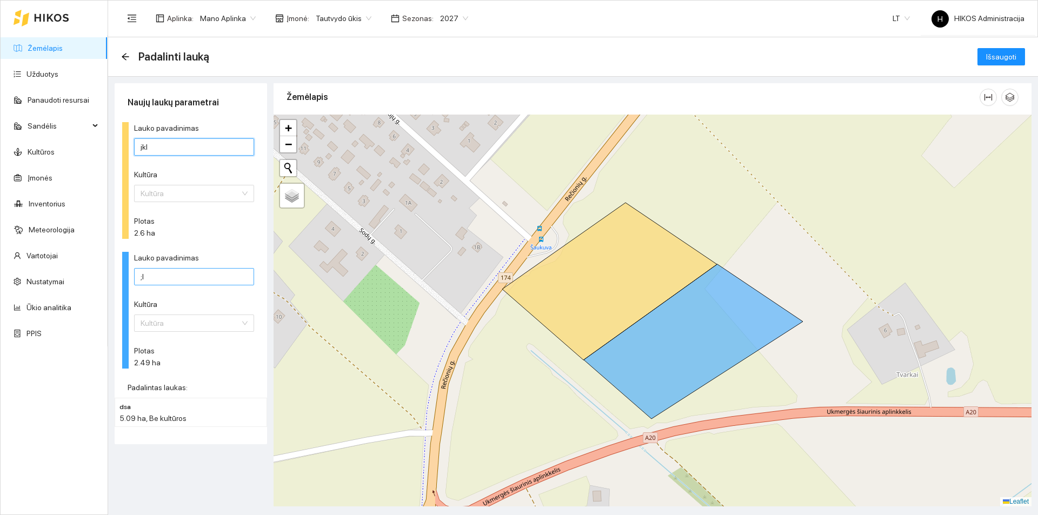
type input "jkl"
drag, startPoint x: 150, startPoint y: 275, endPoint x: 130, endPoint y: 278, distance: 20.8
click at [117, 278] on div "Naujų laukų parametrai Lauko pavadinimas jkl Kultūra Kultūra Plotas 2.6 ha Lauk…" at bounding box center [191, 263] width 152 height 361
type input "klj"
click at [990, 54] on span "Išsaugoti" at bounding box center [1001, 57] width 30 height 12
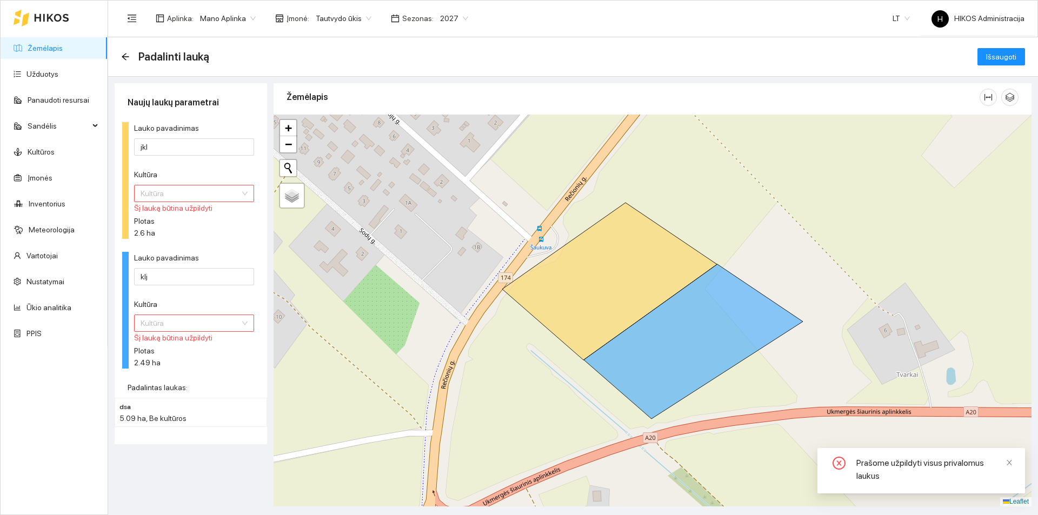
click at [154, 318] on input "Kultūra" at bounding box center [190, 323] width 99 height 16
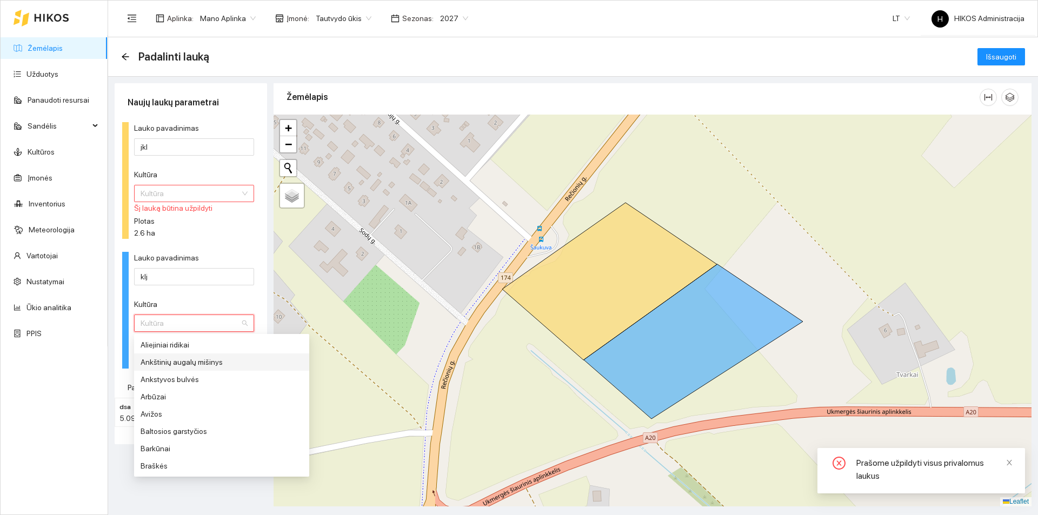
drag, startPoint x: 188, startPoint y: 376, endPoint x: 195, endPoint y: 364, distance: 13.8
click at [189, 376] on div "Ankstyvos bulvės" at bounding box center [222, 380] width 162 height 12
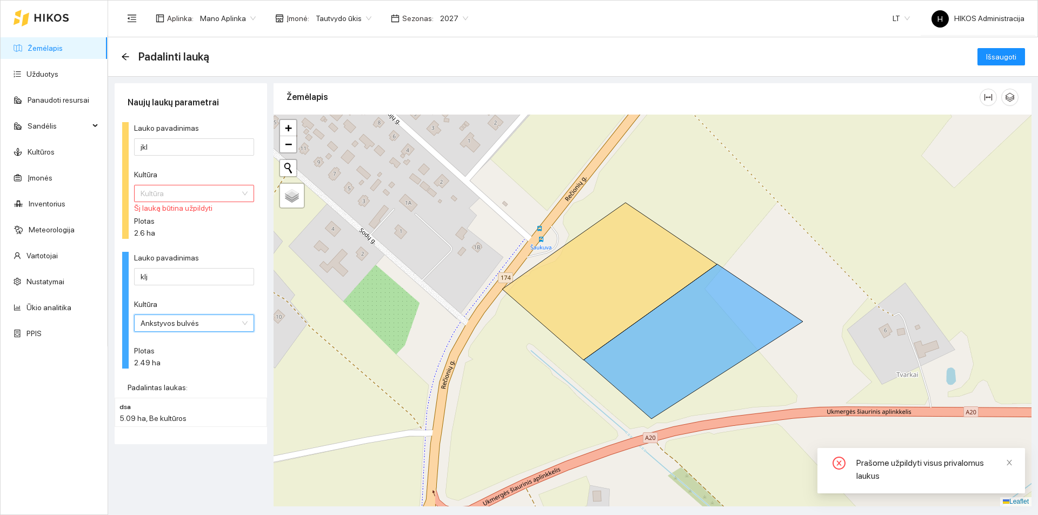
click at [229, 197] on input "Kultūra" at bounding box center [190, 193] width 99 height 16
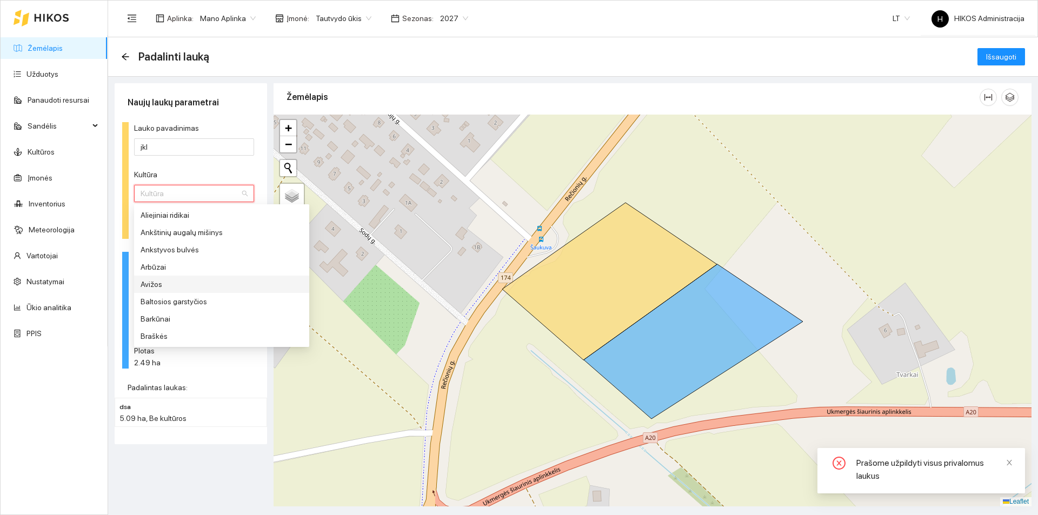
click at [215, 296] on div "Baltosios garstyčios" at bounding box center [222, 302] width 162 height 12
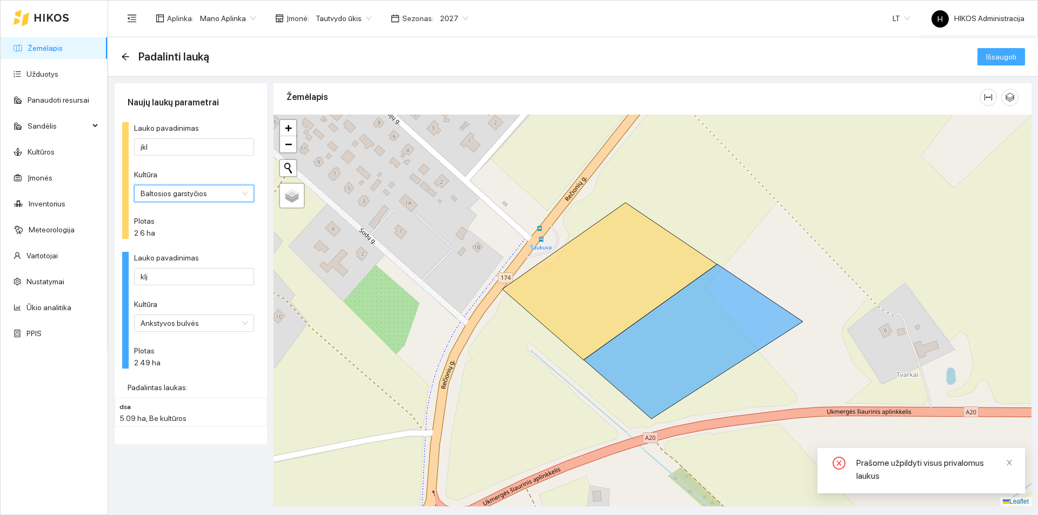
click at [1011, 62] on span "Išsaugoti" at bounding box center [1001, 57] width 30 height 12
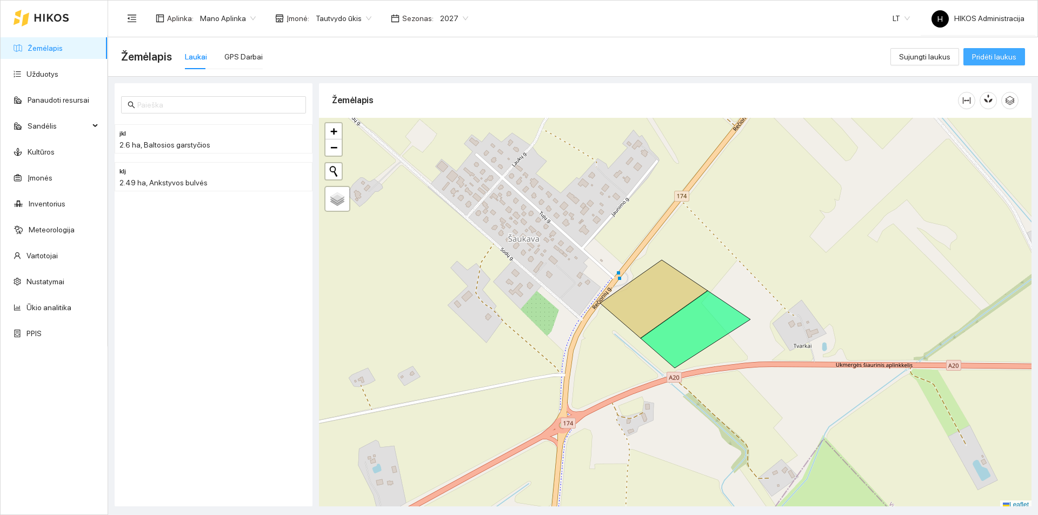
click at [1000, 61] on span "Pridėti laukus" at bounding box center [994, 57] width 44 height 12
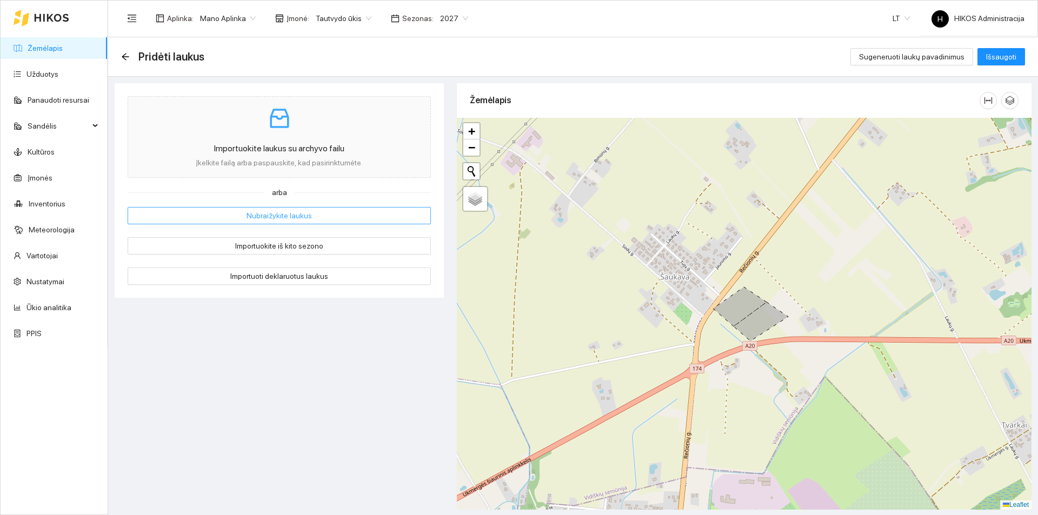
click at [329, 217] on button "Nubraižykite laukus" at bounding box center [279, 215] width 303 height 17
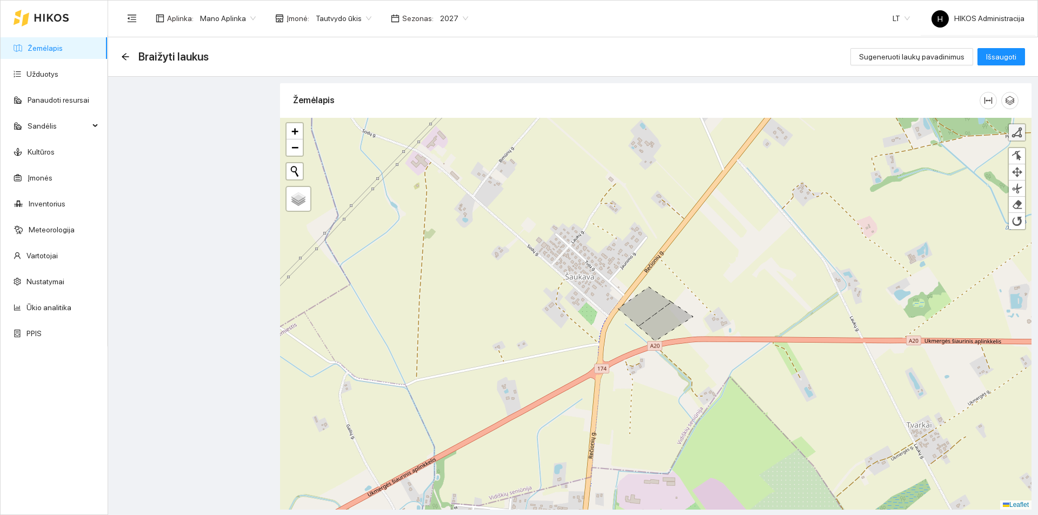
click at [1017, 129] on div at bounding box center [1017, 132] width 11 height 11
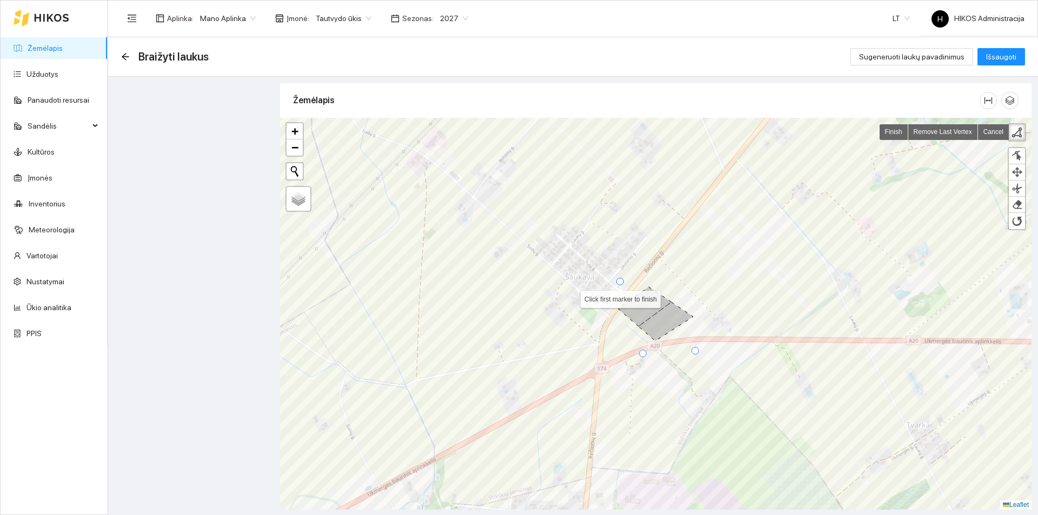
click at [617, 281] on div at bounding box center [620, 282] width 8 height 8
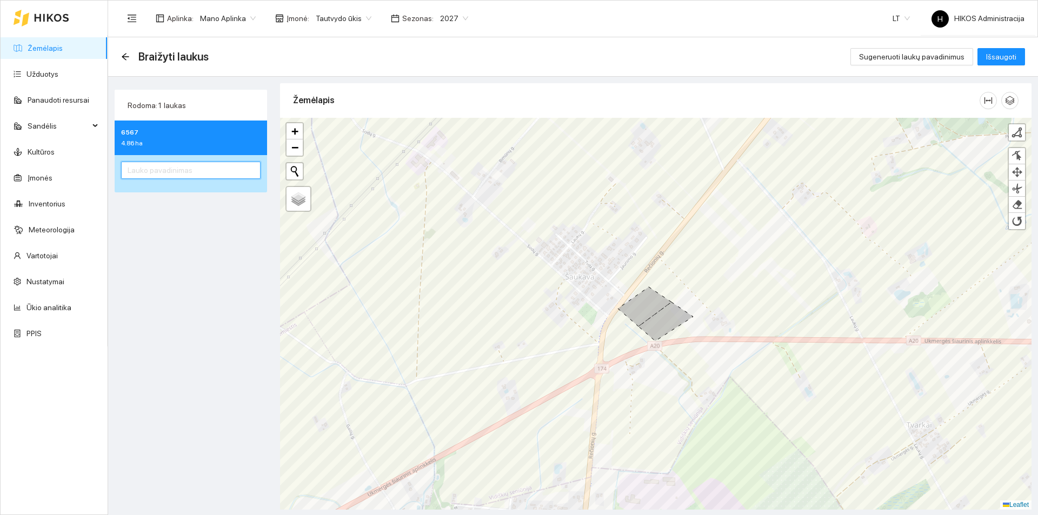
click at [197, 175] on input "text" at bounding box center [191, 170] width 140 height 17
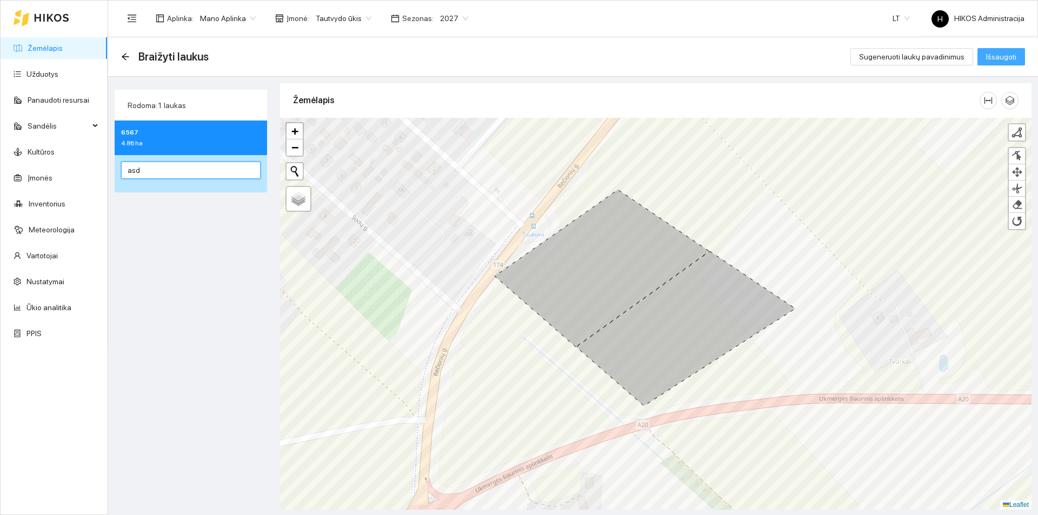
type input "asd"
click at [1009, 60] on span "Išsaugoti" at bounding box center [1001, 57] width 30 height 12
click at [63, 50] on link "Žemėlapis" at bounding box center [45, 48] width 35 height 9
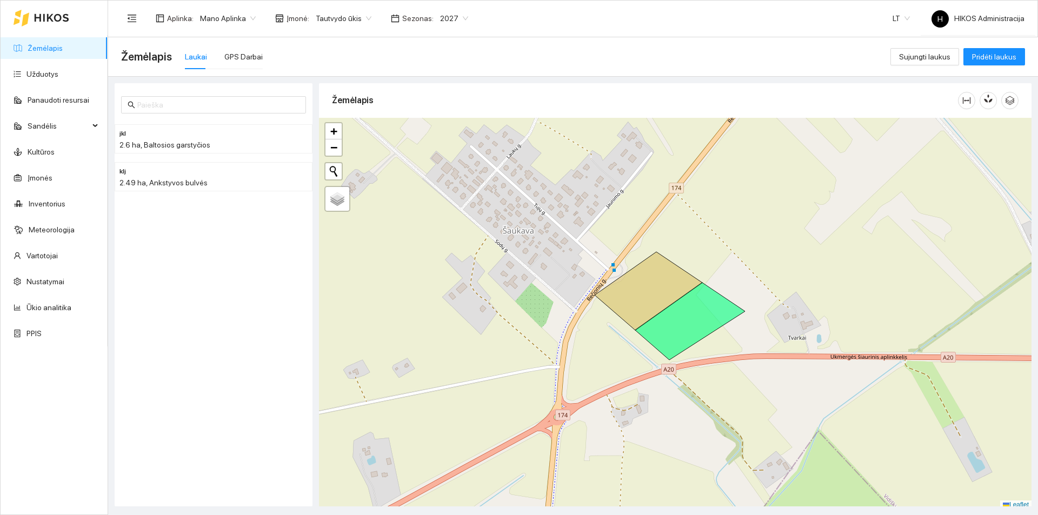
click at [352, 17] on span "Tautvydo ūkis" at bounding box center [344, 18] width 56 height 16
click at [335, 17] on span "Tautvydo ūkis" at bounding box center [344, 18] width 56 height 16
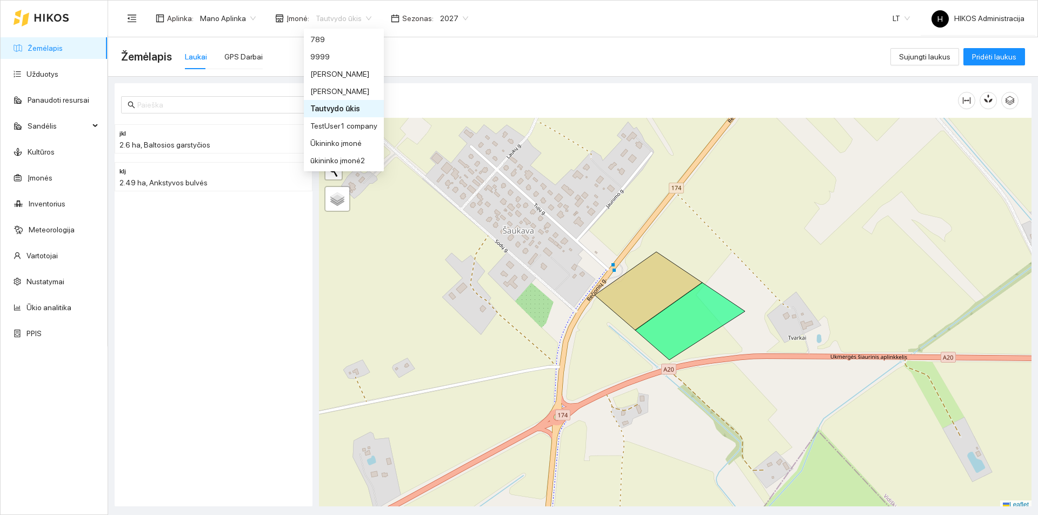
click at [434, 16] on div "2027" at bounding box center [454, 18] width 41 height 17
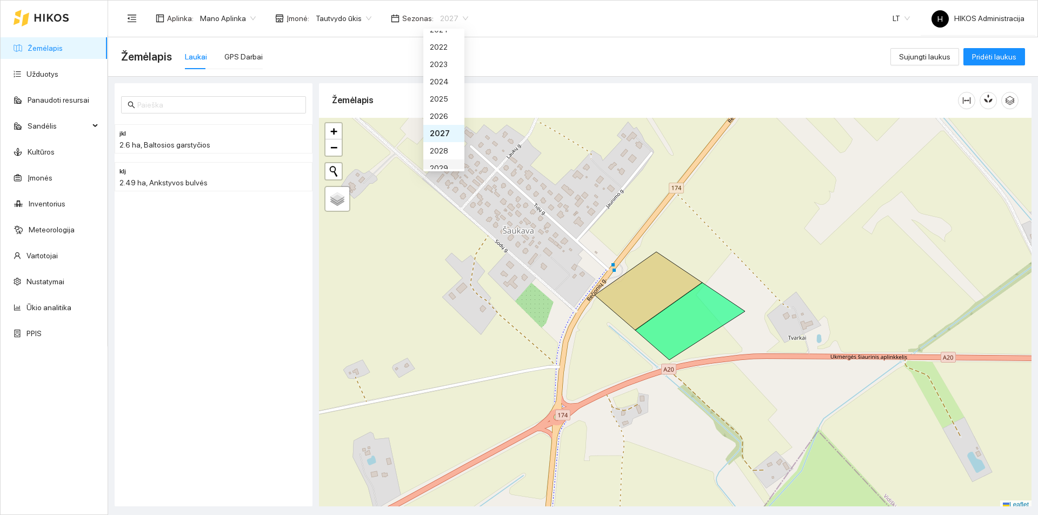
scroll to position [52, 0]
click at [443, 129] on div "2028" at bounding box center [444, 126] width 28 height 12
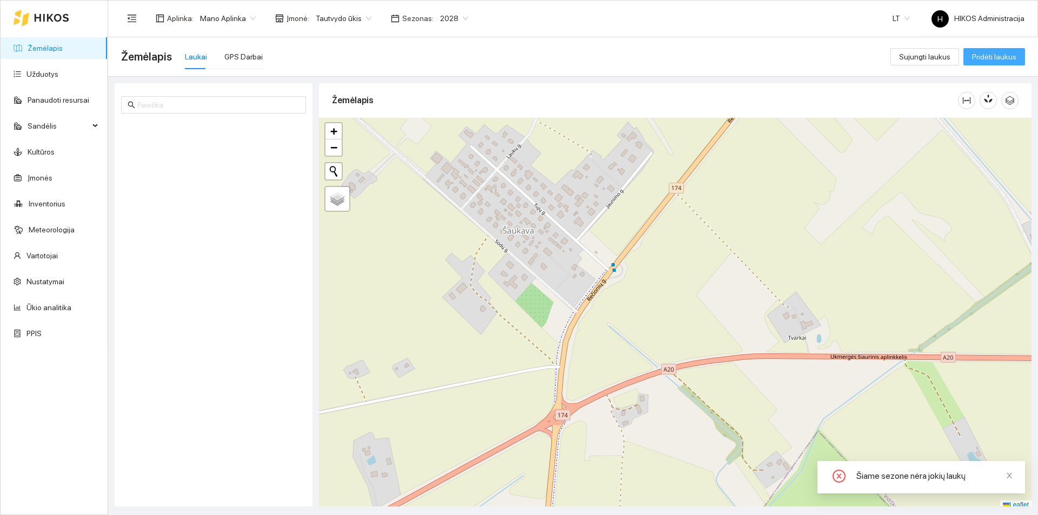
click at [979, 55] on span "Pridėti laukus" at bounding box center [994, 57] width 44 height 12
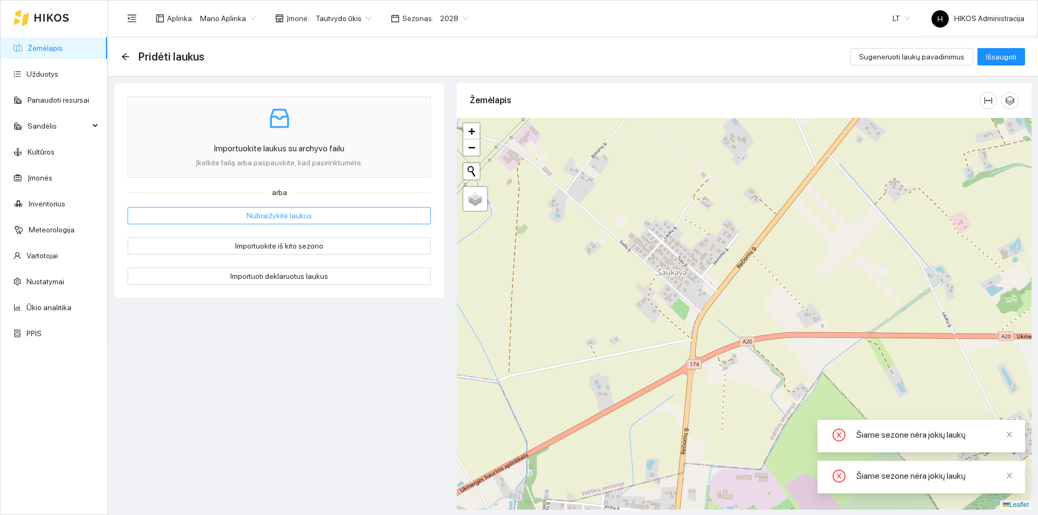
click at [290, 213] on span "Nubraižykite laukus" at bounding box center [279, 216] width 65 height 12
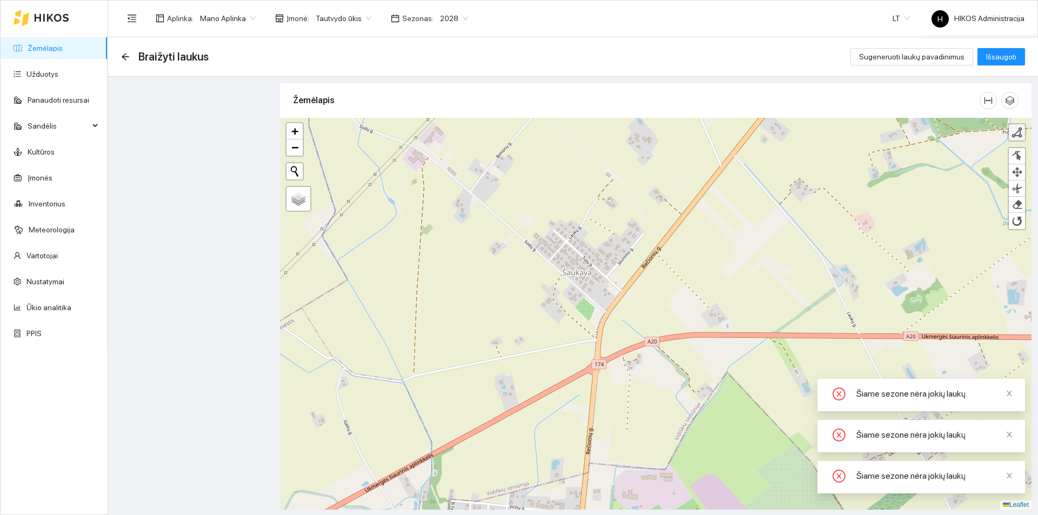
click at [1023, 131] on link at bounding box center [1017, 132] width 16 height 16
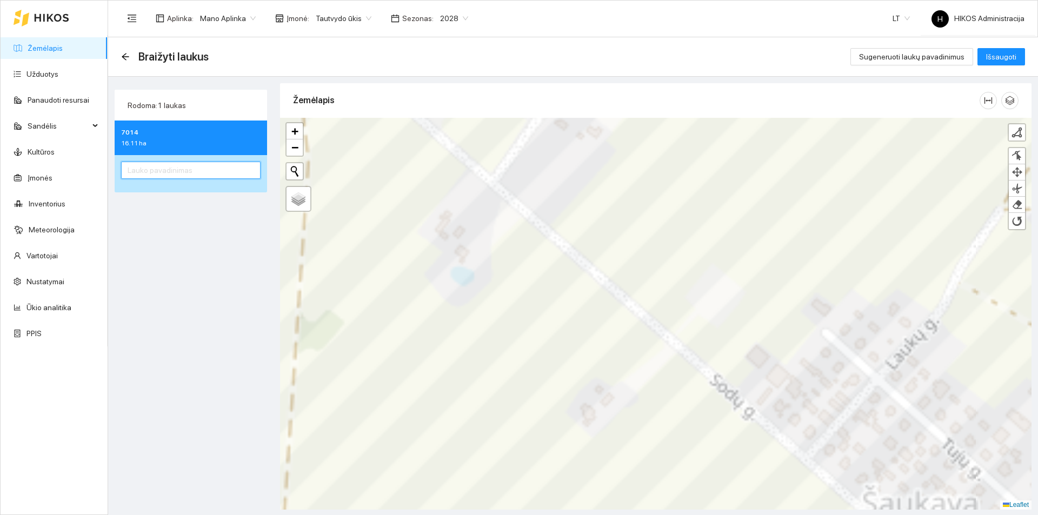
click at [256, 175] on input "text" at bounding box center [191, 170] width 140 height 17
click at [978, 48] on button "Išsaugoti" at bounding box center [1002, 56] width 48 height 17
type input "13"
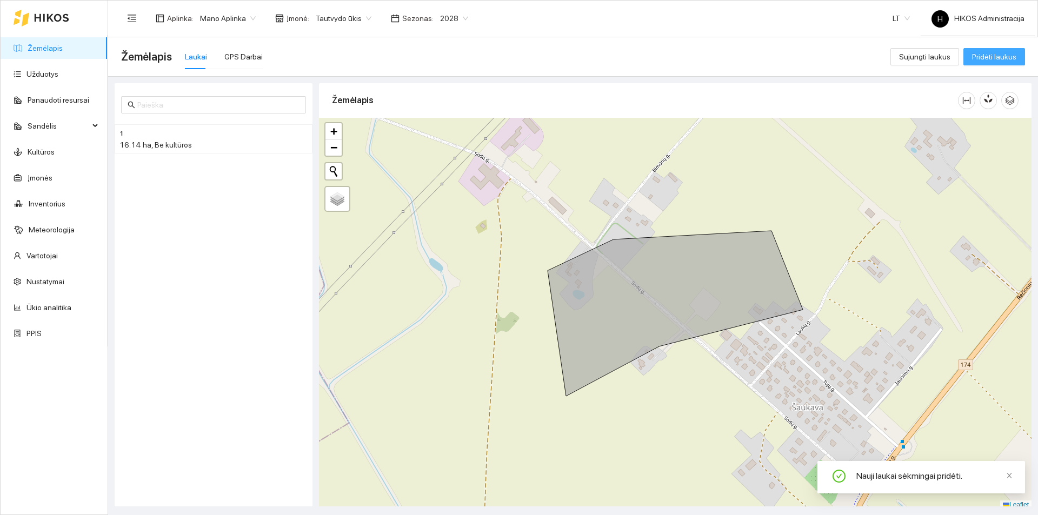
click at [984, 55] on span "Pridėti laukus" at bounding box center [994, 57] width 44 height 12
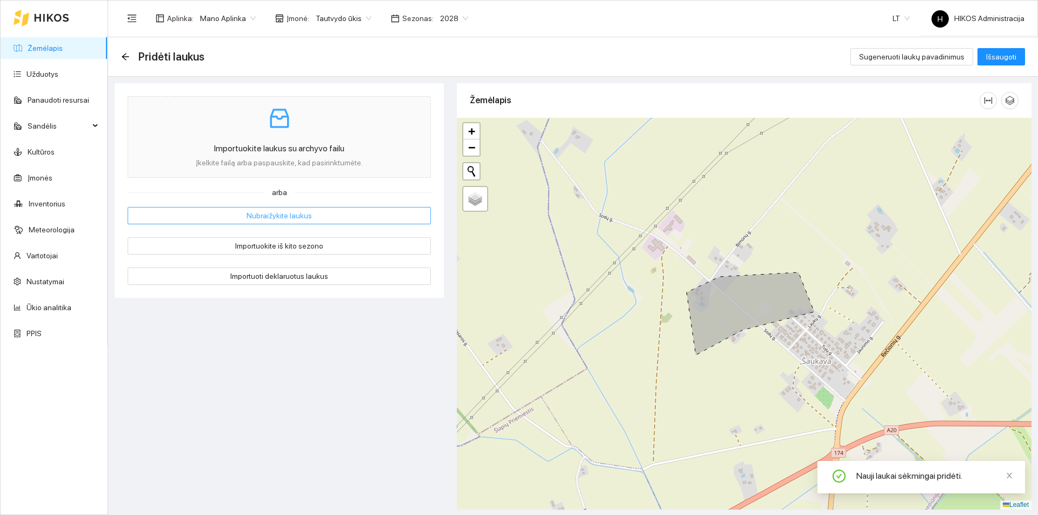
click at [327, 215] on button "Nubraižykite laukus" at bounding box center [279, 215] width 303 height 17
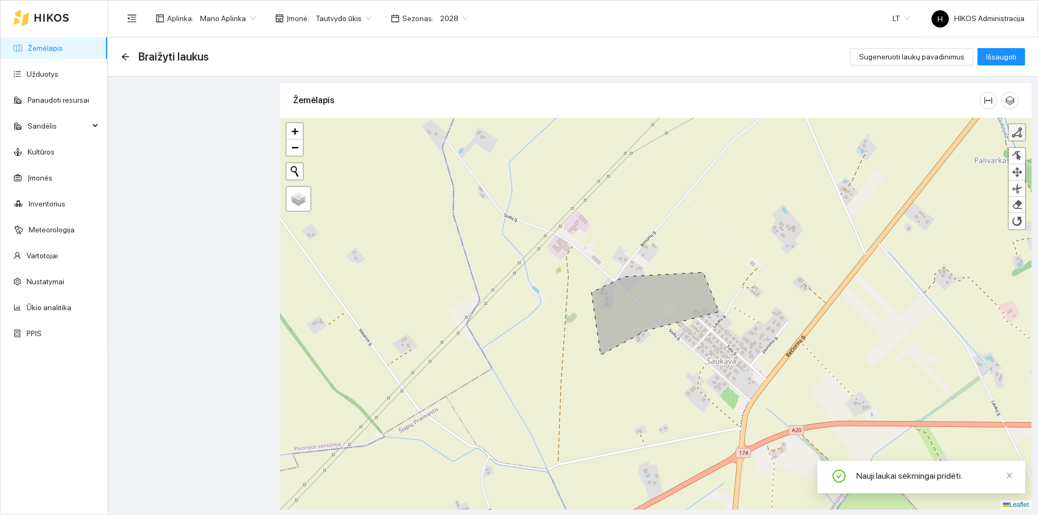
click at [1021, 134] on div at bounding box center [1017, 132] width 11 height 11
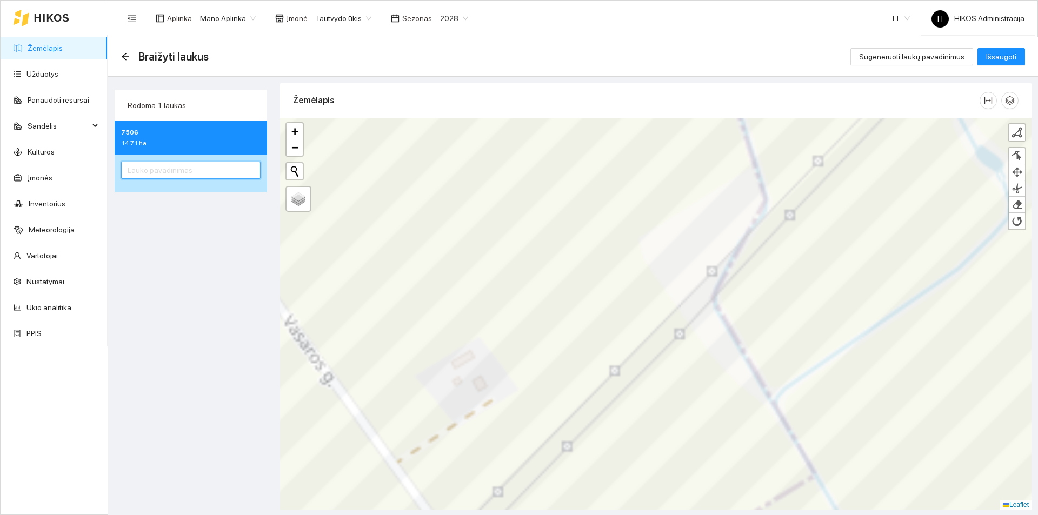
click at [201, 166] on input "text" at bounding box center [191, 170] width 140 height 17
type input "2"
click at [978, 48] on button "Išsaugoti" at bounding box center [1002, 56] width 48 height 17
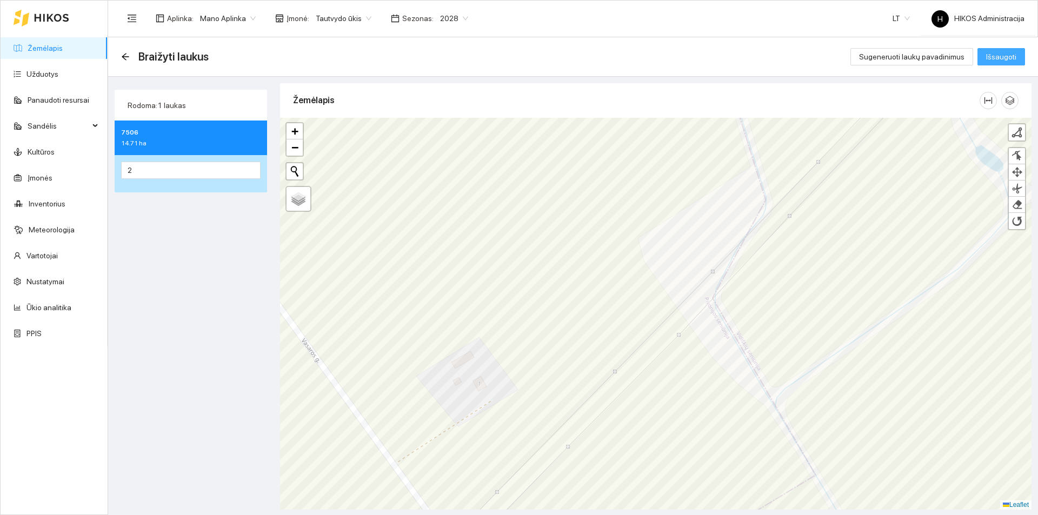
click at [1011, 54] on span "Išsaugoti" at bounding box center [1001, 57] width 30 height 12
click at [999, 59] on span "Išsaugoti" at bounding box center [1001, 57] width 30 height 12
click at [988, 58] on span "Išsaugoti" at bounding box center [1001, 57] width 30 height 12
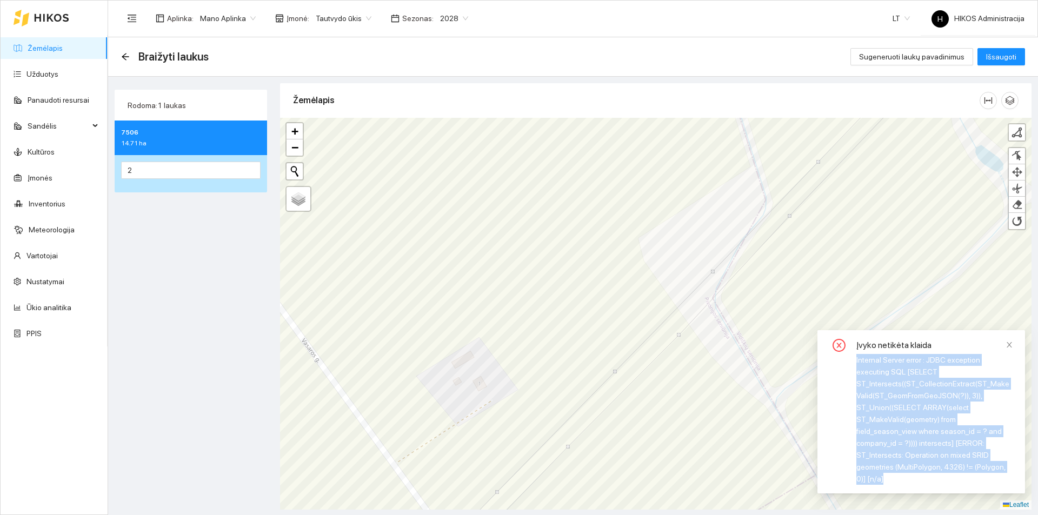
drag, startPoint x: 856, startPoint y: 371, endPoint x: 954, endPoint y: 483, distance: 148.7
click at [954, 483] on div "Internal Server error : JDBC exception executing SQL [SELECT ST_Intersects((ST_…" at bounding box center [934, 419] width 156 height 131
copy div "Internal Server error : JDBC exception executing SQL [SELECT ST_Intersects((ST_…"
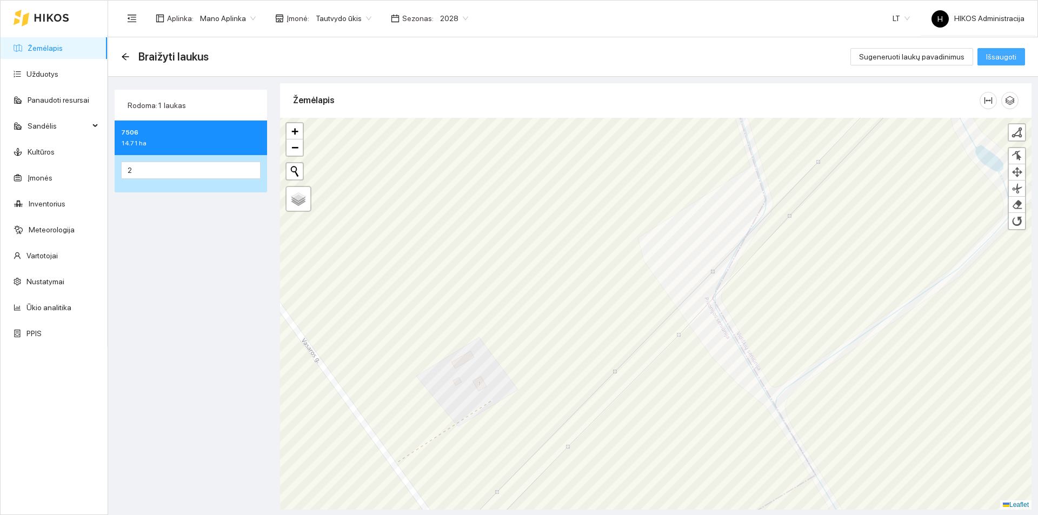
click at [1008, 55] on span "Išsaugoti" at bounding box center [1001, 57] width 30 height 12
click at [990, 59] on span "Išsaugoti" at bounding box center [1001, 57] width 30 height 12
click at [122, 55] on icon "arrow-left" at bounding box center [125, 56] width 9 height 9
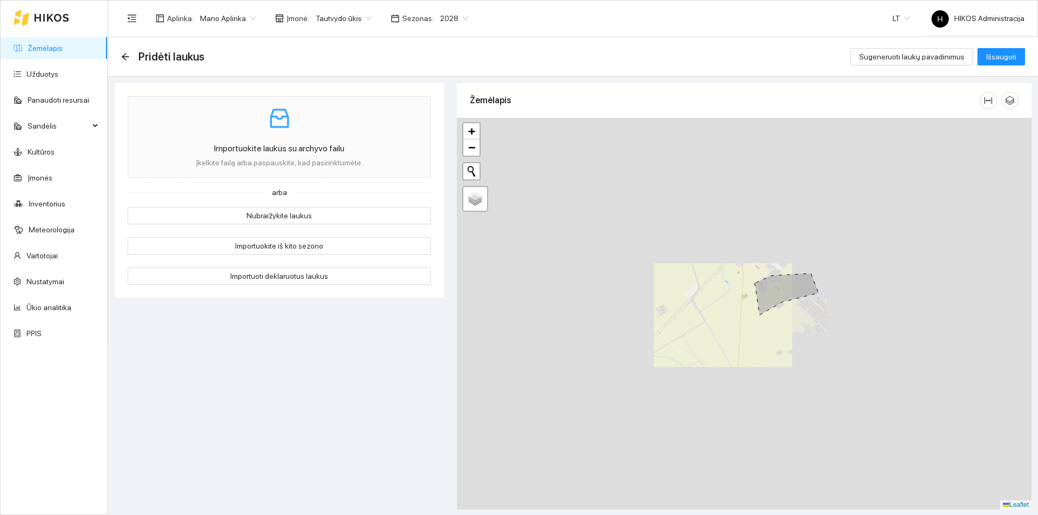
drag, startPoint x: 742, startPoint y: 302, endPoint x: 699, endPoint y: 322, distance: 47.9
click at [755, 315] on icon at bounding box center [787, 295] width 64 height 42
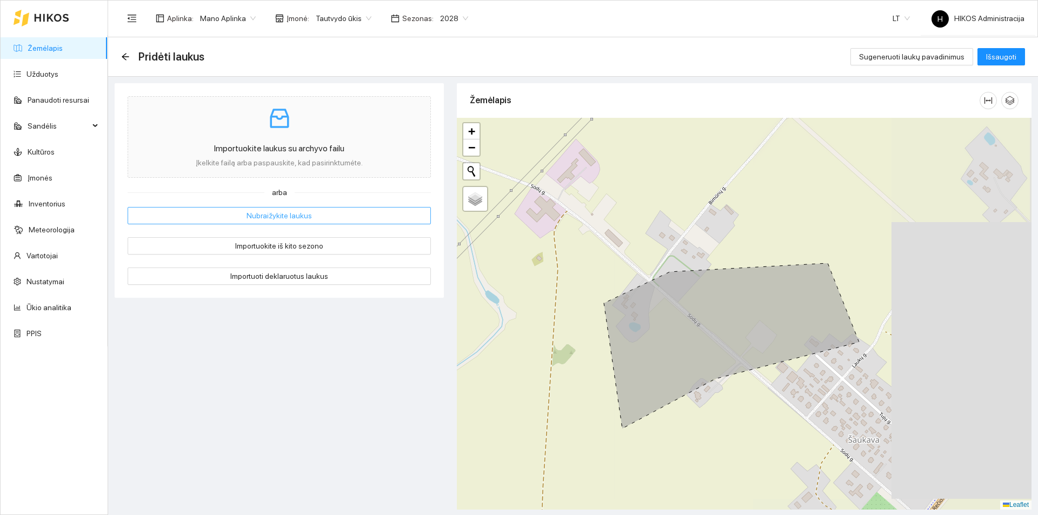
click at [315, 215] on button "Nubraižykite laukus" at bounding box center [279, 215] width 303 height 17
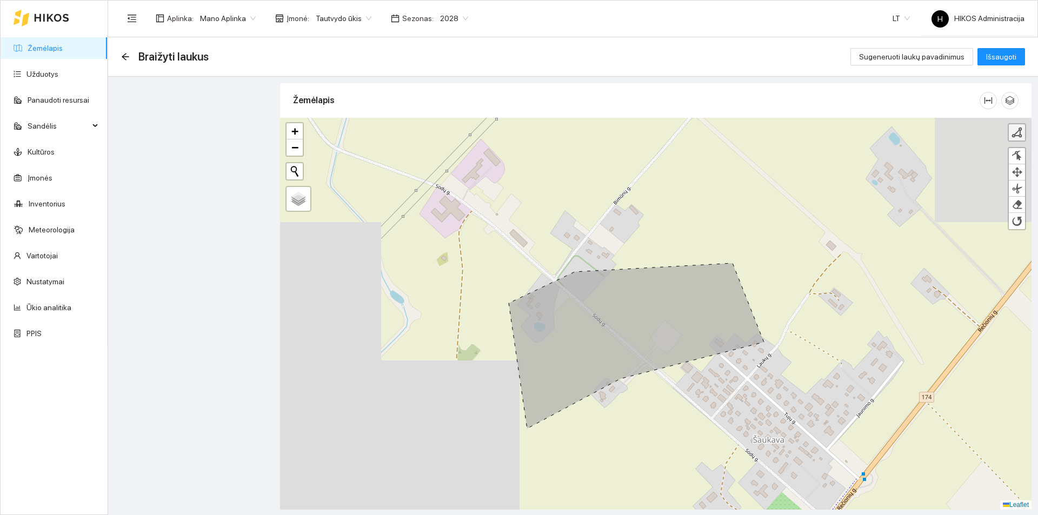
click at [1015, 138] on link at bounding box center [1017, 132] width 16 height 16
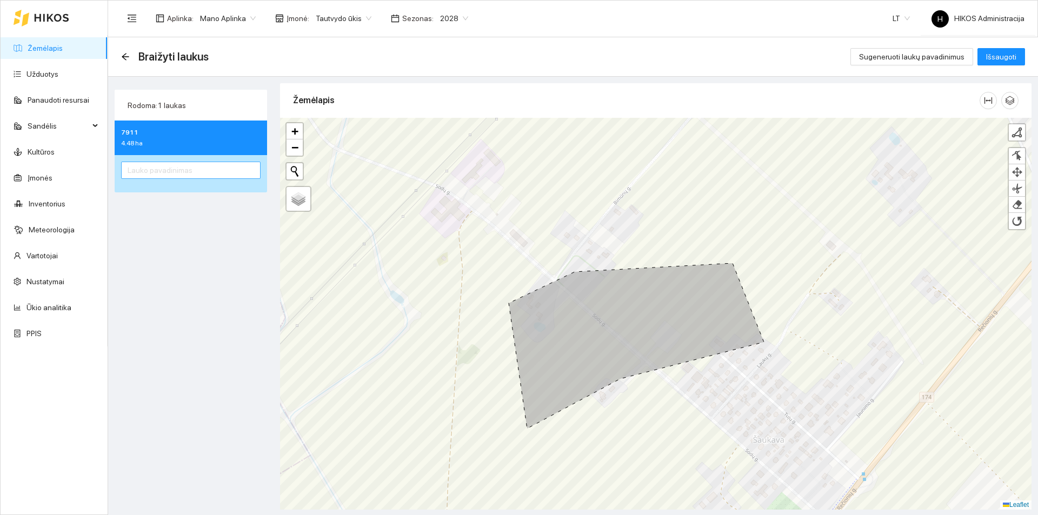
click at [224, 161] on div at bounding box center [191, 173] width 152 height 37
click at [247, 172] on input "text" at bounding box center [191, 170] width 140 height 17
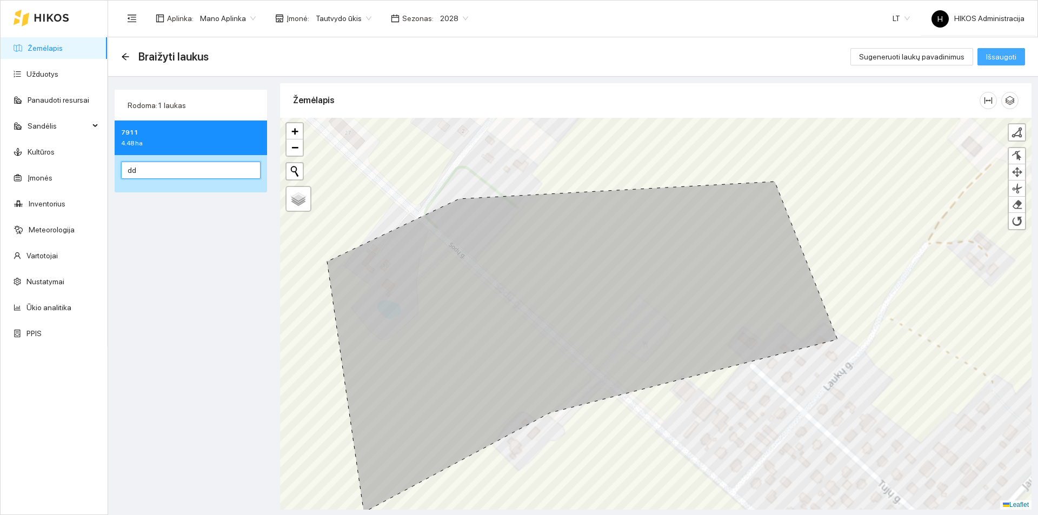
type input "dd"
click at [990, 56] on span "Išsaugoti" at bounding box center [1001, 57] width 30 height 12
click at [123, 55] on icon "arrow-left" at bounding box center [125, 56] width 9 height 9
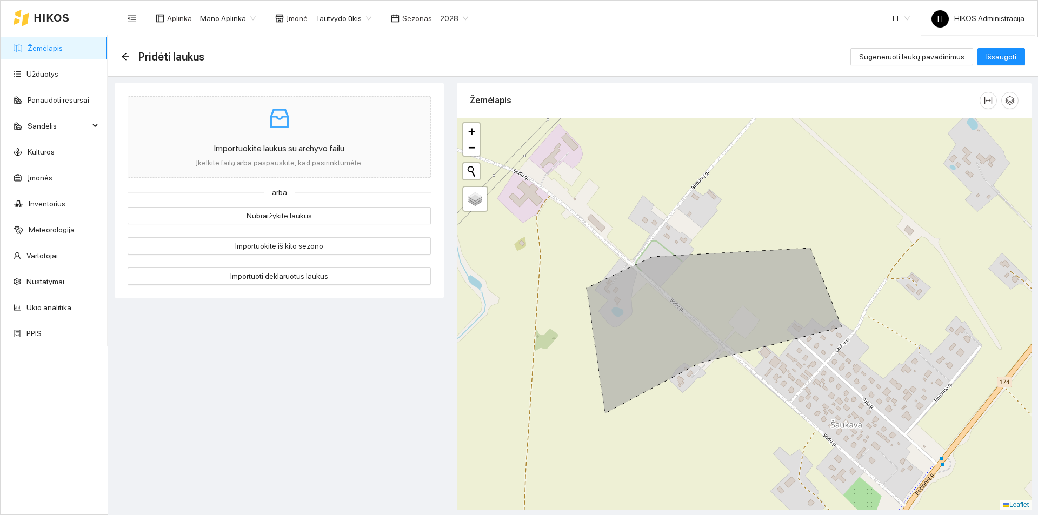
click at [121, 54] on div "Pridėti laukus Sugeneruoti laukų pavadinimus Išsaugoti" at bounding box center [573, 56] width 930 height 39
click at [123, 55] on icon "arrow-left" at bounding box center [125, 56] width 9 height 9
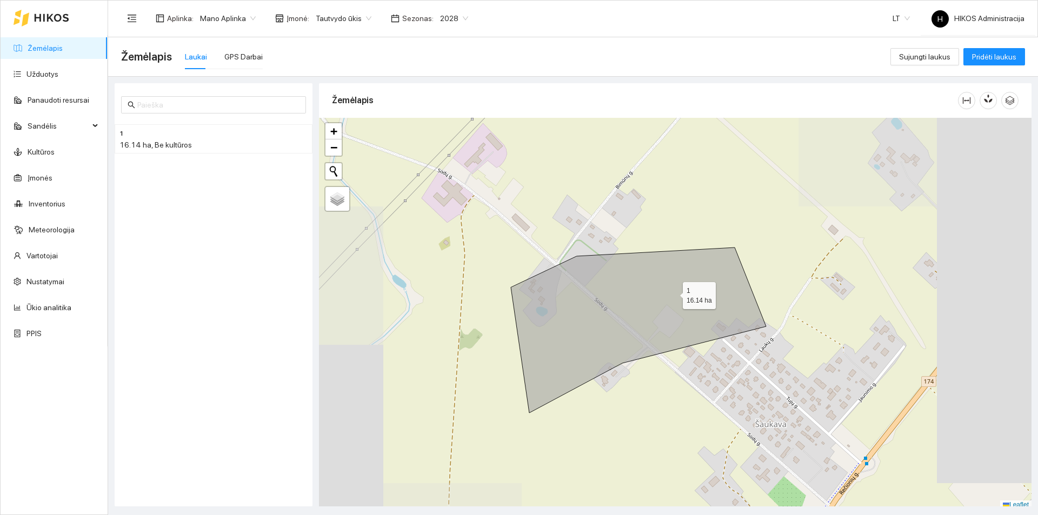
click at [659, 283] on icon at bounding box center [638, 330] width 255 height 165
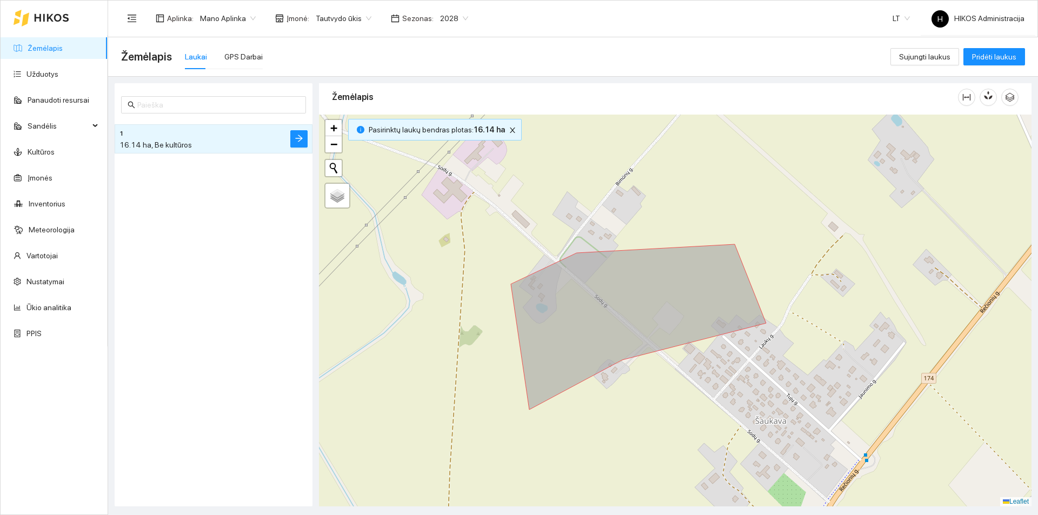
click at [288, 142] on li "1 16.14 ha, Be kultūros" at bounding box center [214, 138] width 198 height 29
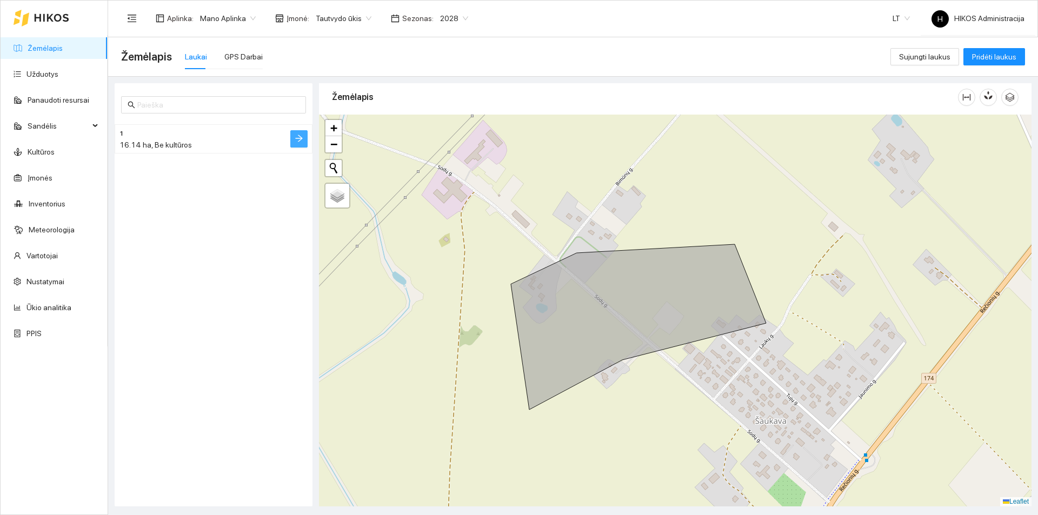
click at [295, 141] on icon "arrow-right" at bounding box center [299, 138] width 9 height 9
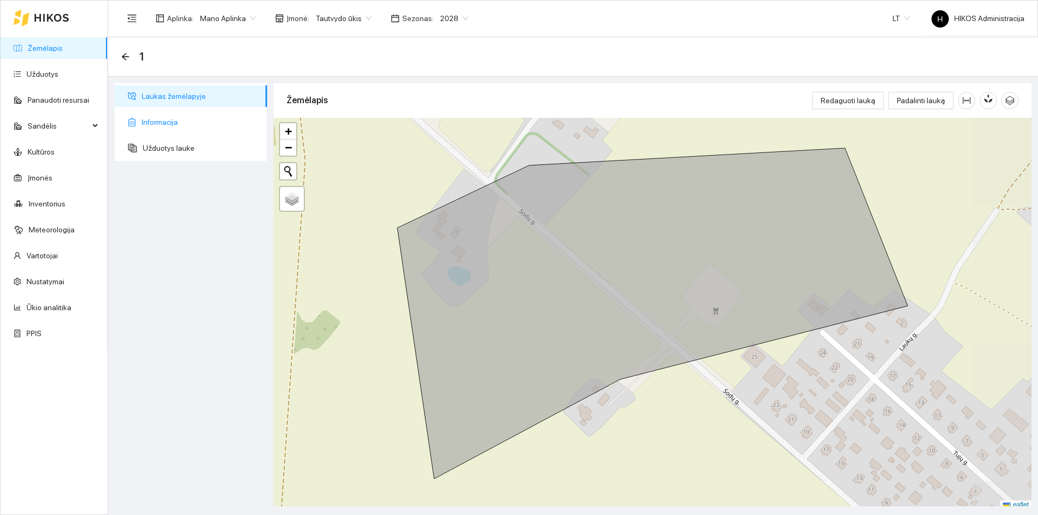
click at [235, 124] on span "Informacija" at bounding box center [200, 122] width 117 height 22
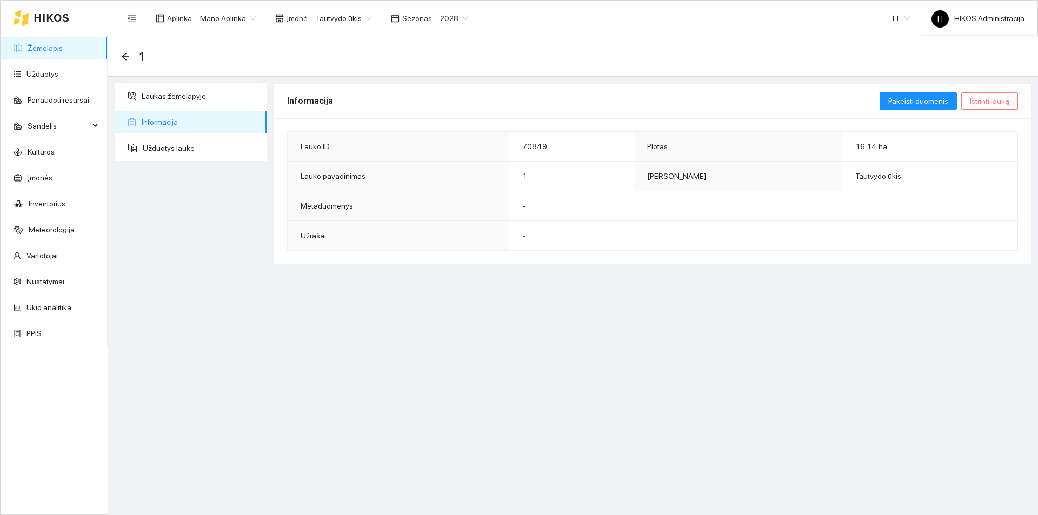
click at [985, 101] on span "Ištrinti lauką" at bounding box center [989, 101] width 39 height 12
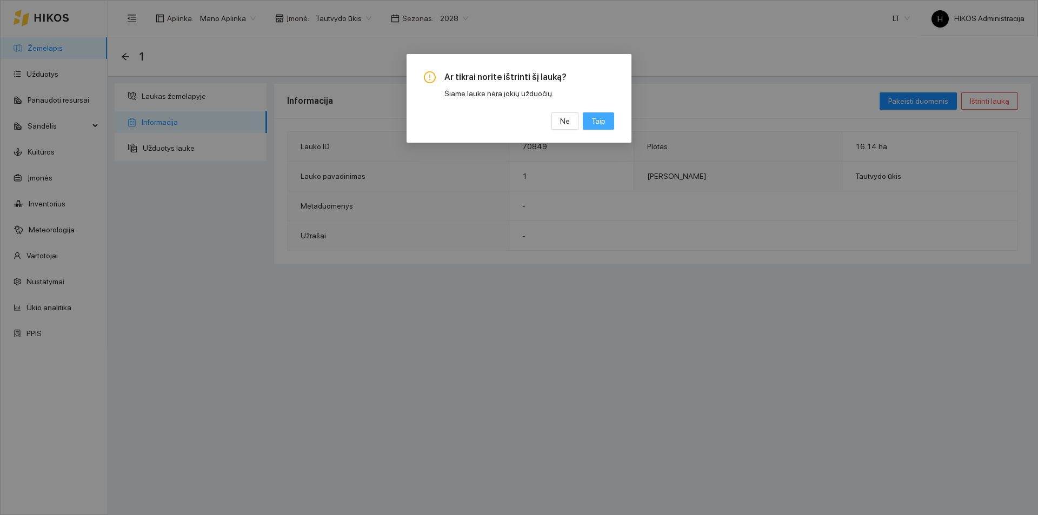
click at [611, 123] on button "Taip" at bounding box center [598, 120] width 31 height 17
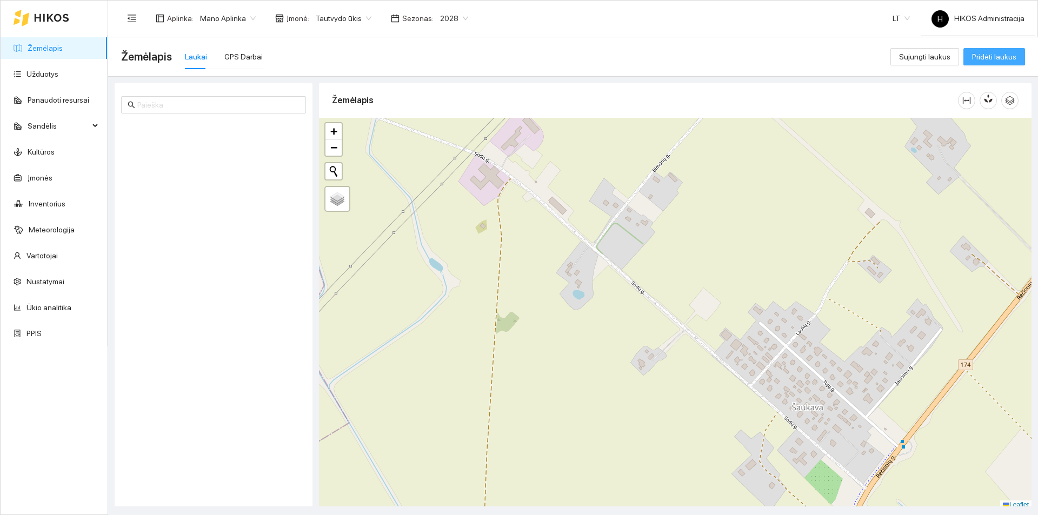
click at [979, 61] on span "Pridėti laukus" at bounding box center [994, 57] width 44 height 12
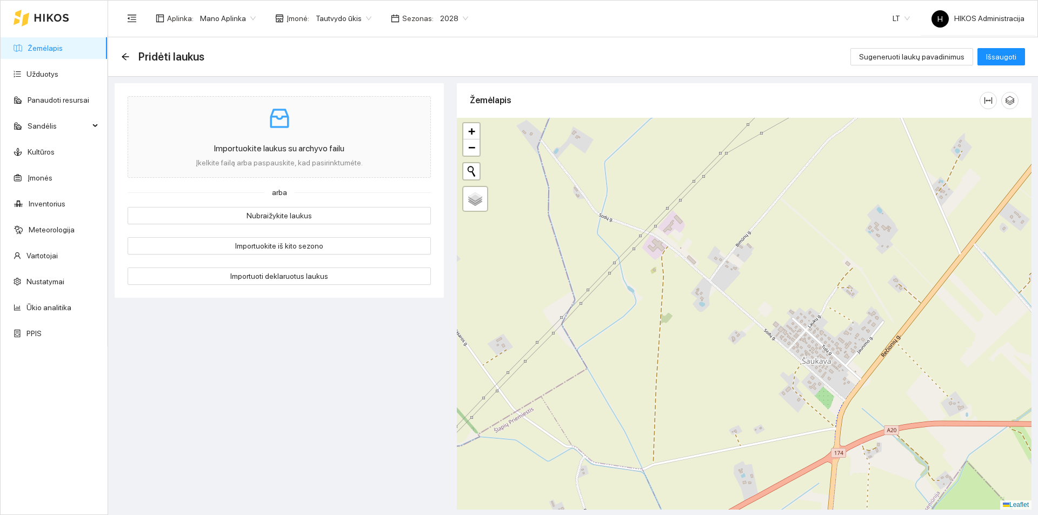
click at [307, 198] on div "arba" at bounding box center [279, 193] width 303 height 12
click at [305, 211] on button "Nubraižykite laukus" at bounding box center [279, 215] width 303 height 17
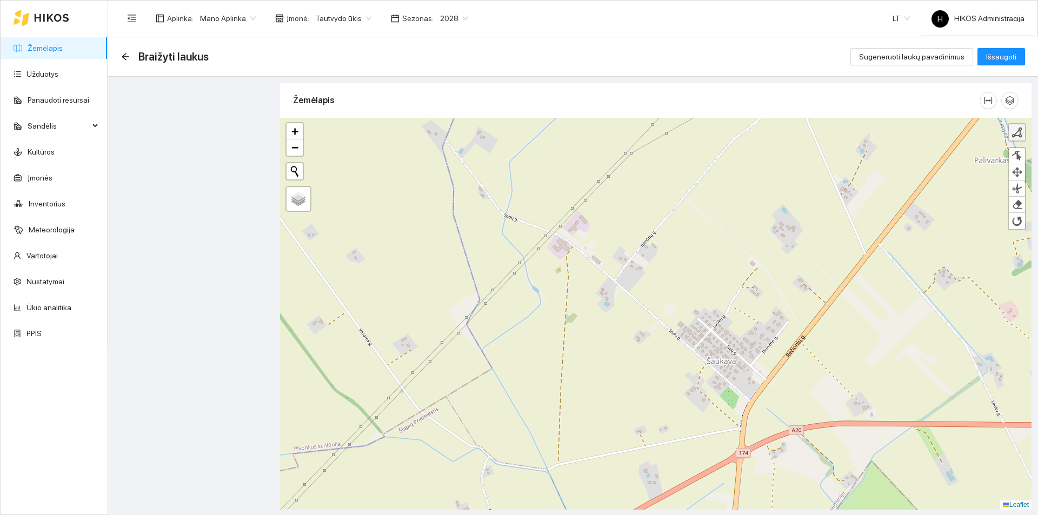
click at [1016, 134] on div at bounding box center [1017, 132] width 11 height 11
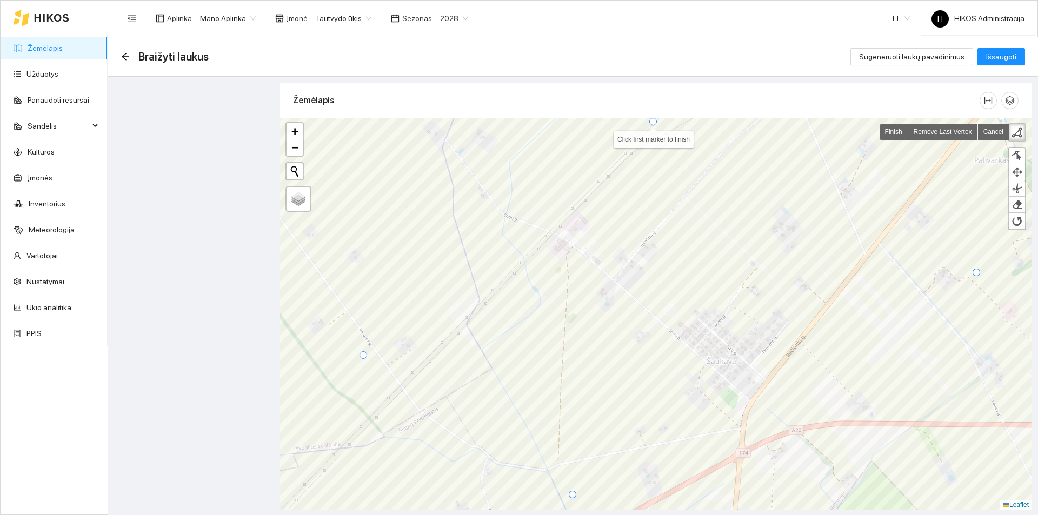
click at [651, 124] on div at bounding box center [653, 122] width 8 height 8
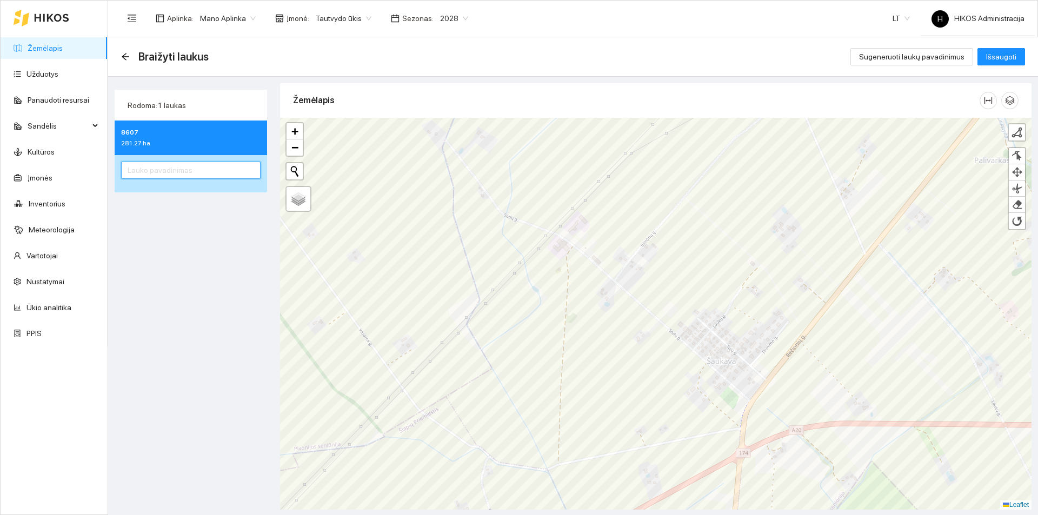
click at [236, 176] on input "text" at bounding box center [191, 170] width 140 height 17
type input "a"
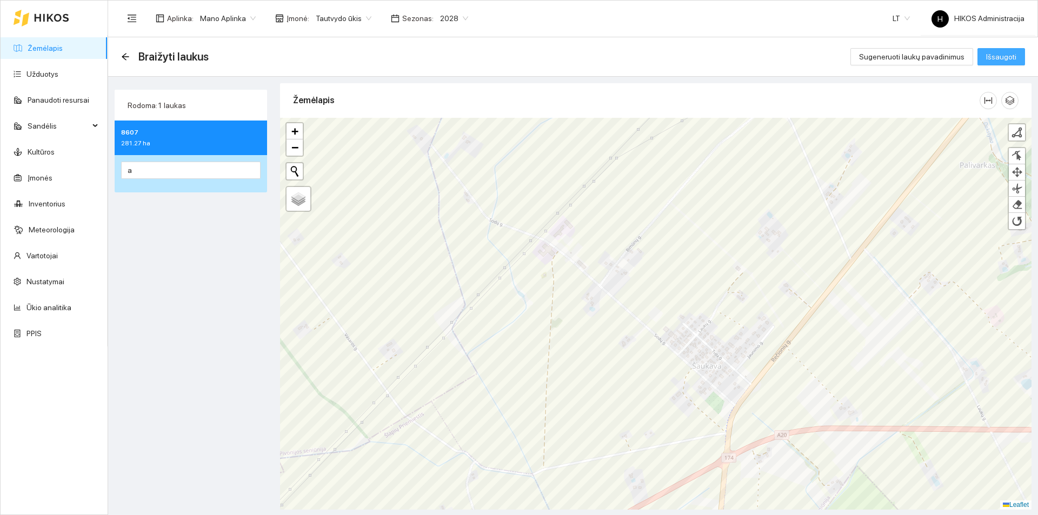
click at [1011, 62] on span "Išsaugoti" at bounding box center [1001, 57] width 30 height 12
click at [999, 59] on span "Išsaugoti" at bounding box center [1001, 57] width 30 height 12
click at [172, 260] on div "Rodoma: 1 laukas 8607 281.27 ha a" at bounding box center [190, 294] width 159 height 423
click at [1008, 58] on span "Išsaugoti" at bounding box center [1001, 57] width 30 height 12
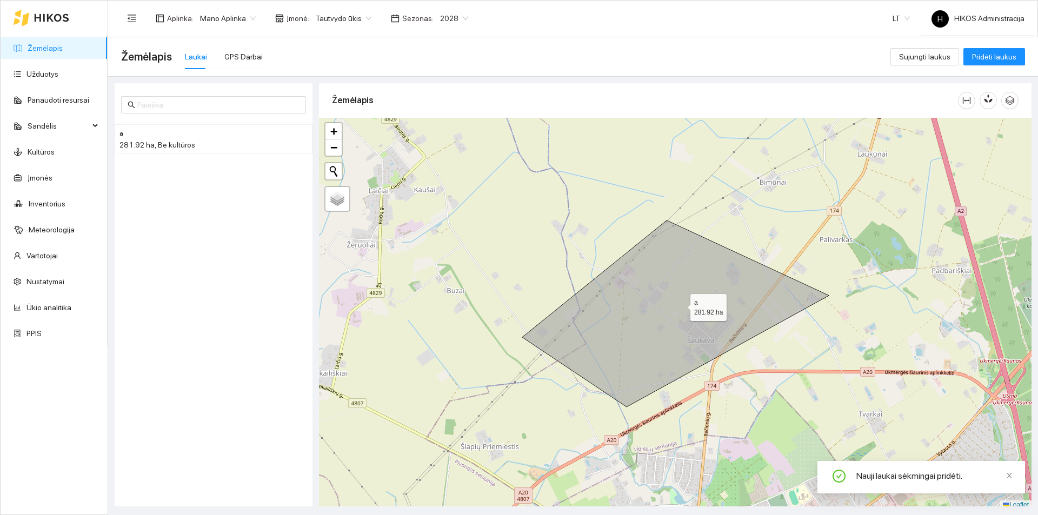
scroll to position [3, 0]
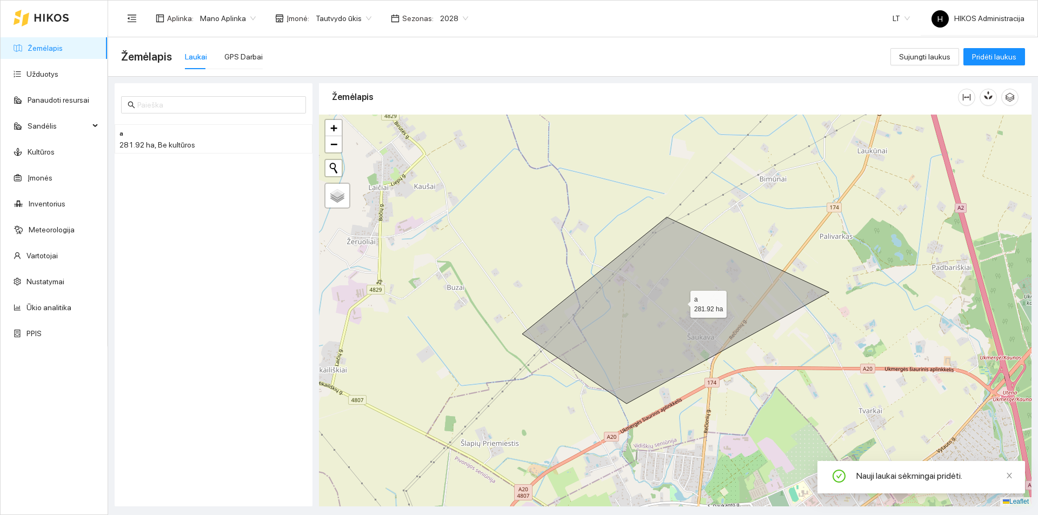
click at [680, 305] on icon at bounding box center [675, 310] width 307 height 187
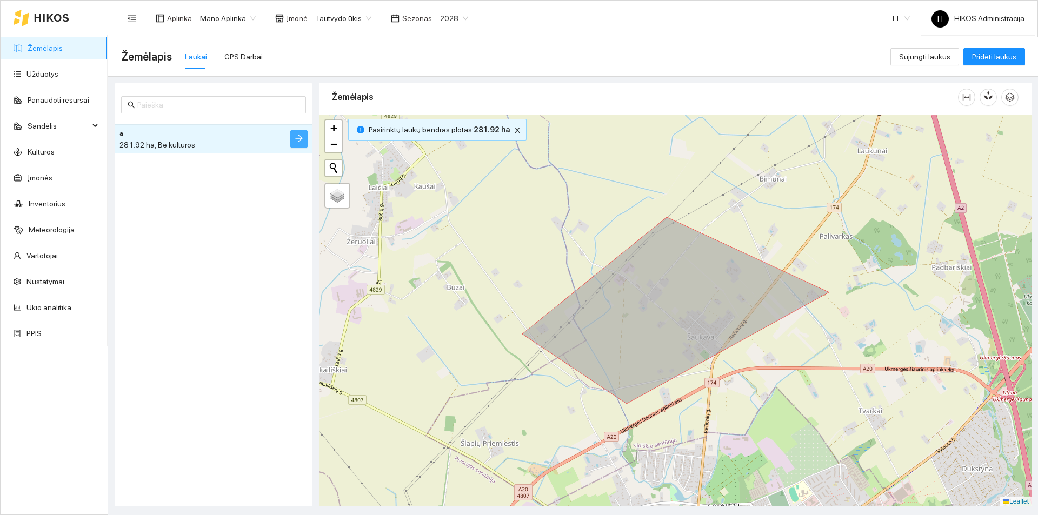
click at [300, 146] on button "button" at bounding box center [298, 138] width 17 height 17
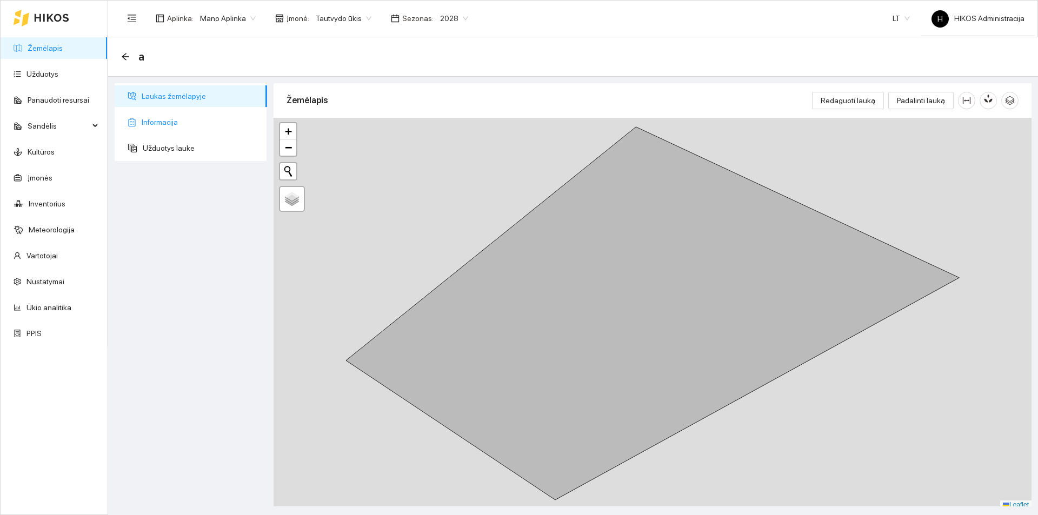
click at [160, 122] on span "Informacija" at bounding box center [200, 122] width 117 height 22
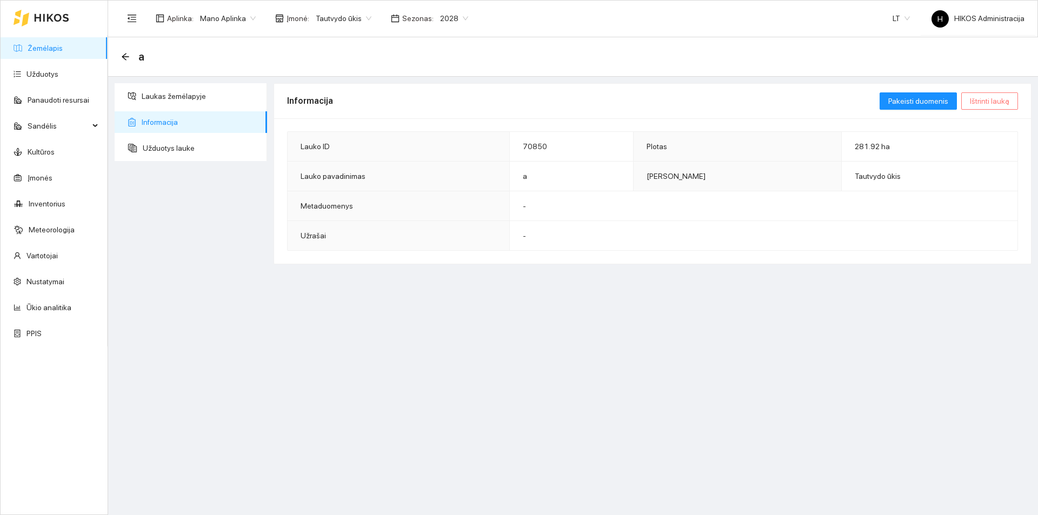
click at [1004, 103] on span "Ištrinti lauką" at bounding box center [989, 101] width 39 height 12
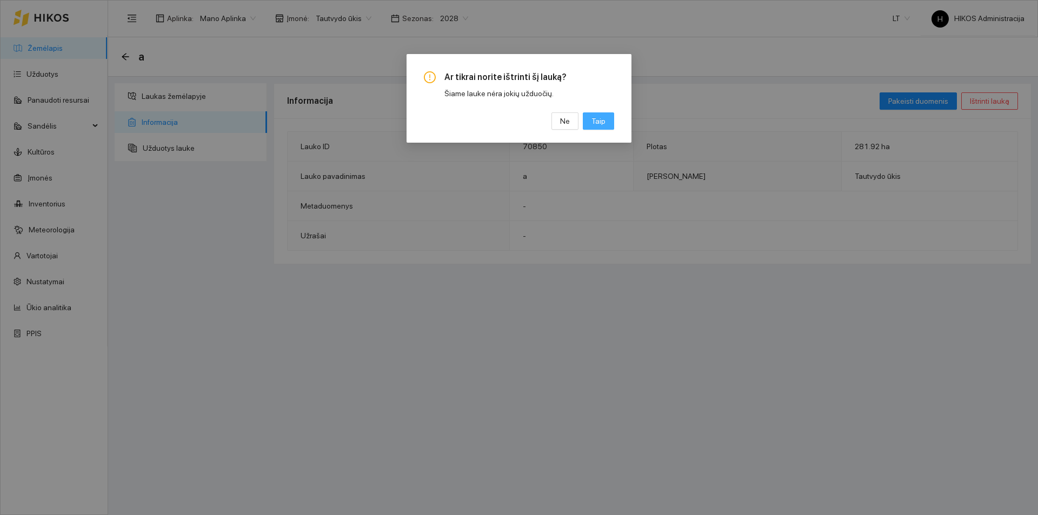
click at [606, 119] on button "Taip" at bounding box center [598, 120] width 31 height 17
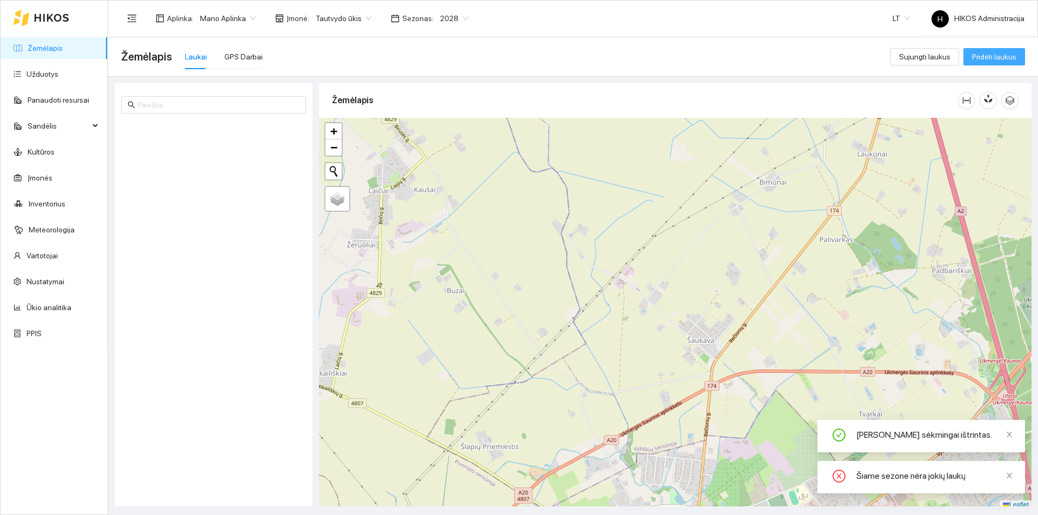
click at [989, 56] on span "Pridėti laukus" at bounding box center [994, 57] width 44 height 12
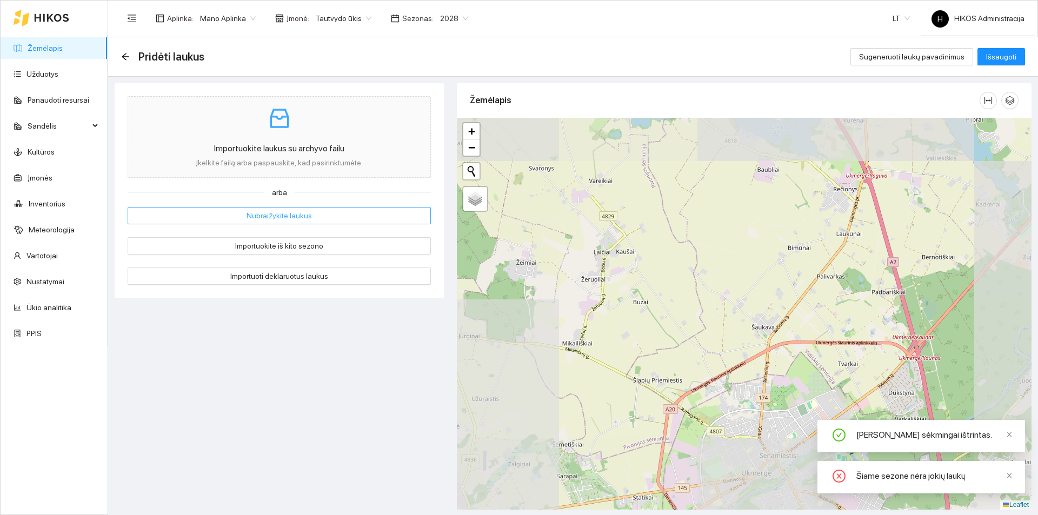
click at [290, 214] on span "Nubraižykite laukus" at bounding box center [279, 216] width 65 height 12
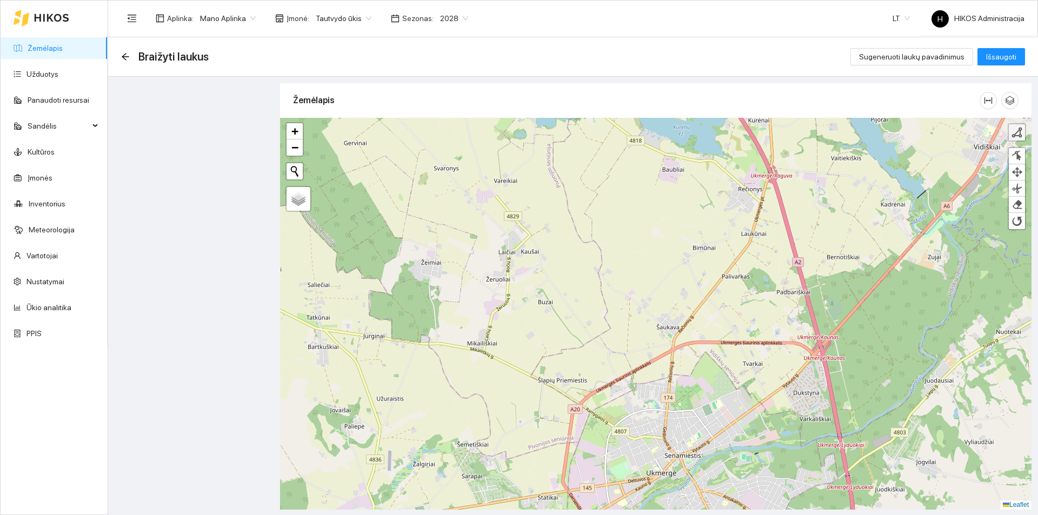
click at [1023, 131] on link at bounding box center [1017, 132] width 16 height 16
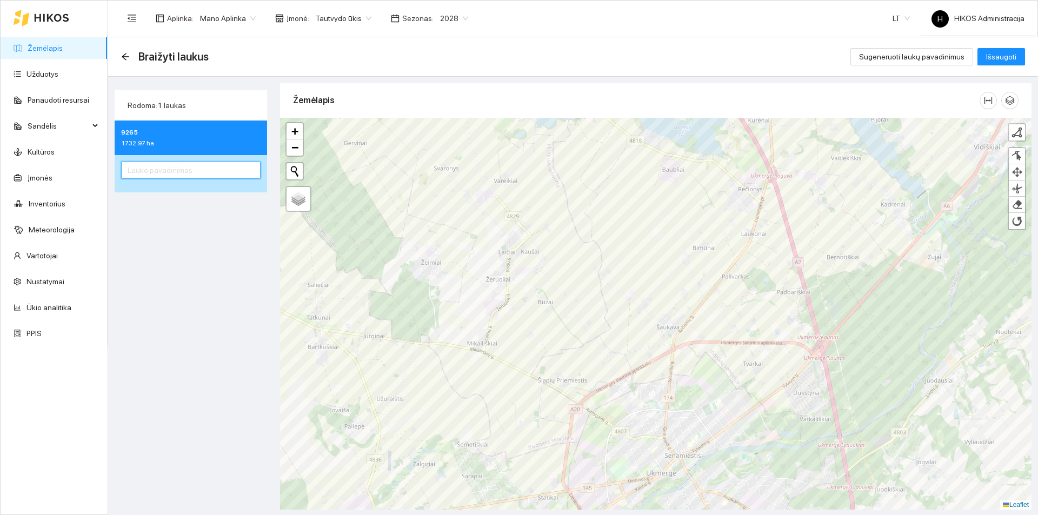
click at [187, 177] on input "text" at bounding box center [191, 170] width 140 height 17
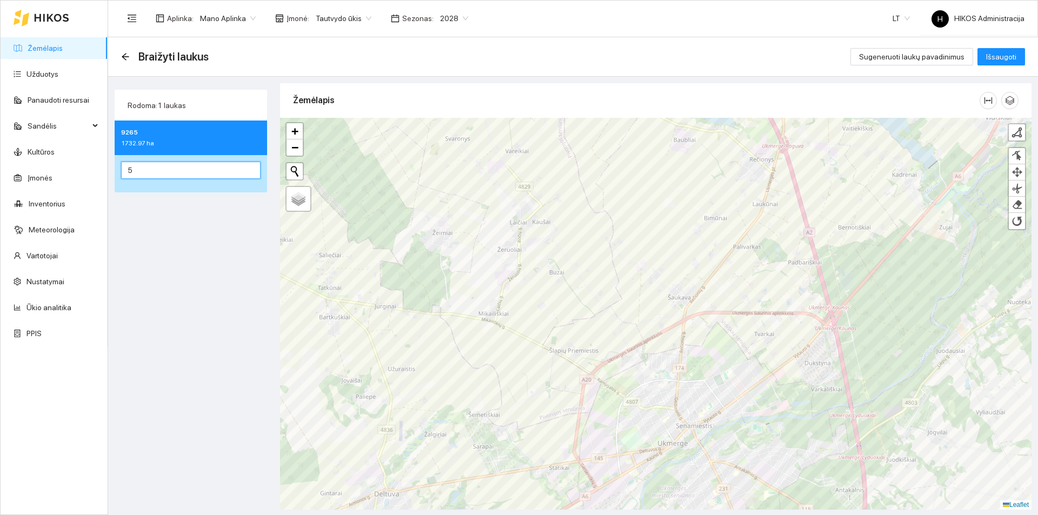
type input "5"
click at [978, 48] on button "Išsaugoti" at bounding box center [1002, 56] width 48 height 17
